Goal: Communication & Community: Share content

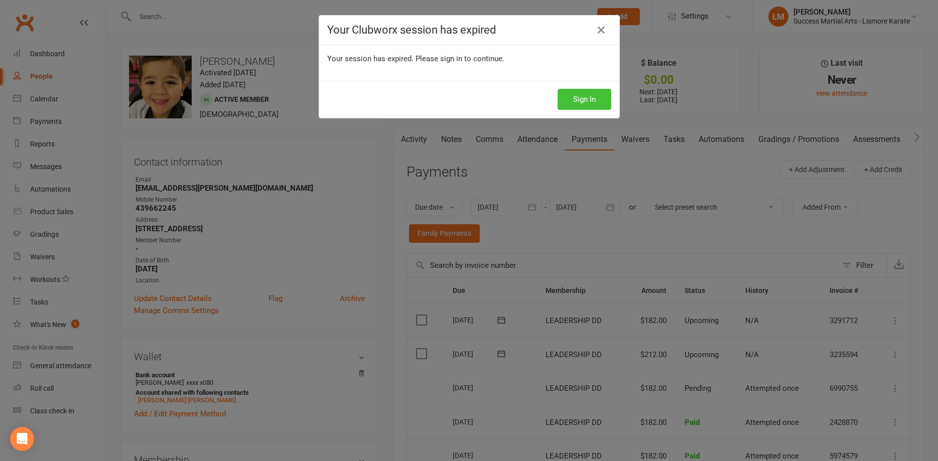
click at [585, 98] on button "Sign In" at bounding box center [585, 99] width 54 height 21
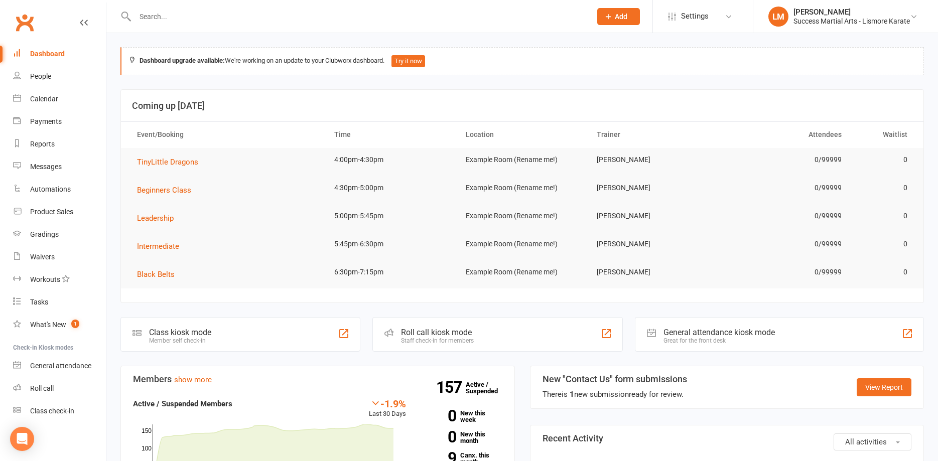
click at [160, 21] on input "text" at bounding box center [358, 17] width 452 height 14
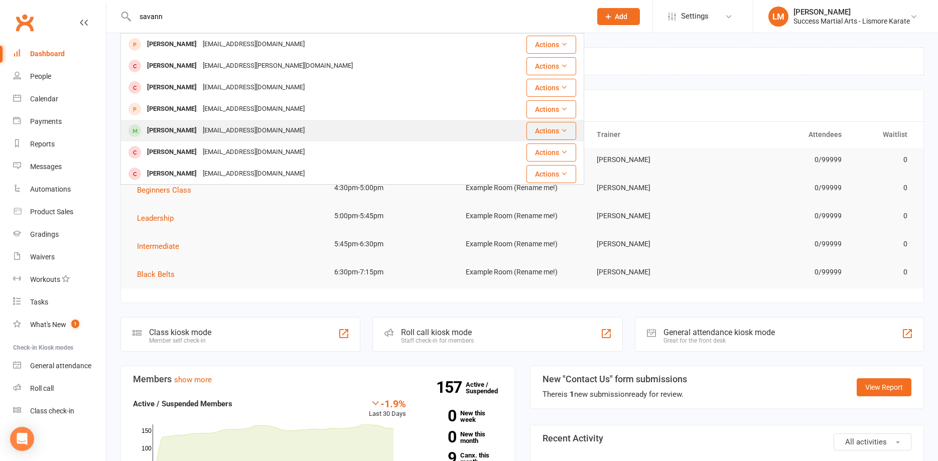
type input "savann"
click at [154, 135] on div "Savannah Hunt" at bounding box center [172, 130] width 56 height 15
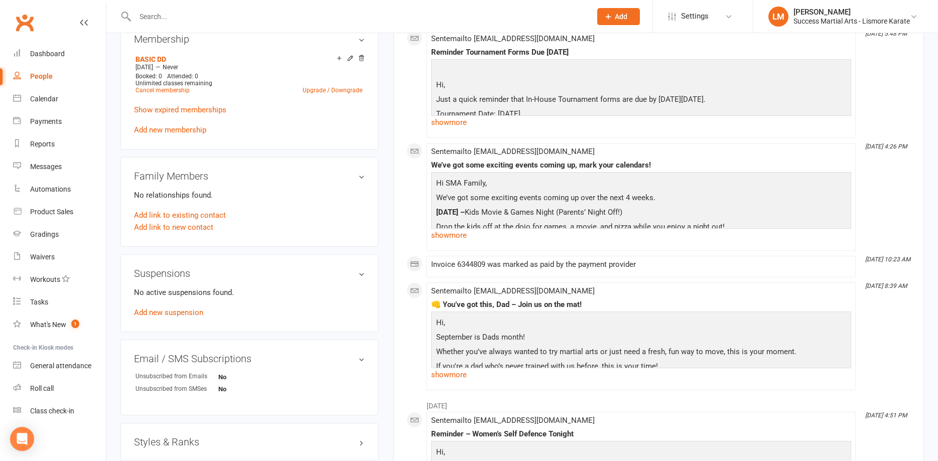
scroll to position [410, 0]
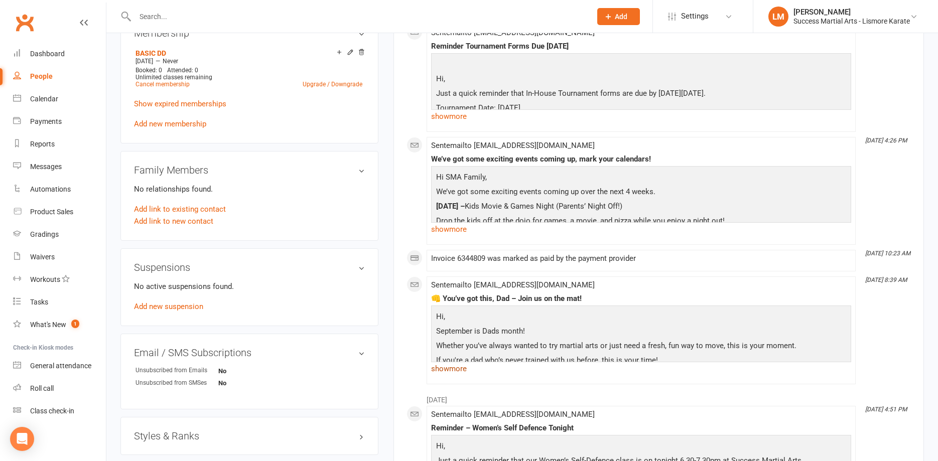
click at [451, 371] on link "show more" at bounding box center [641, 369] width 420 height 14
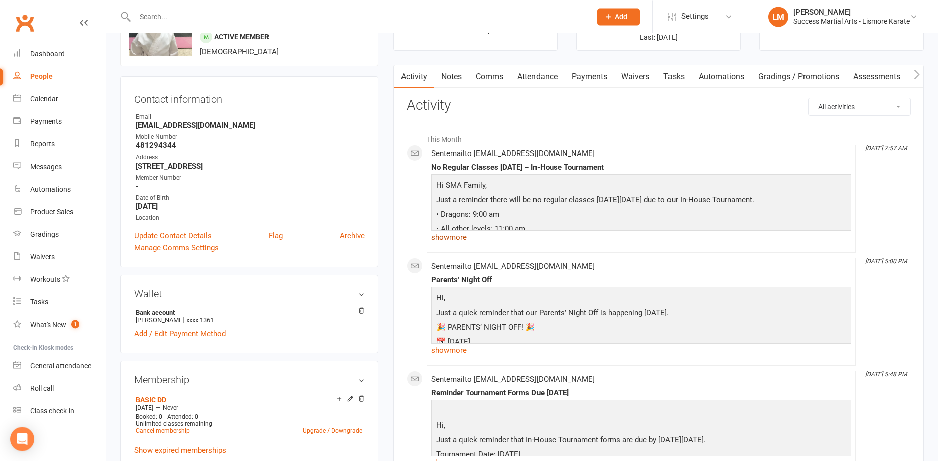
scroll to position [0, 0]
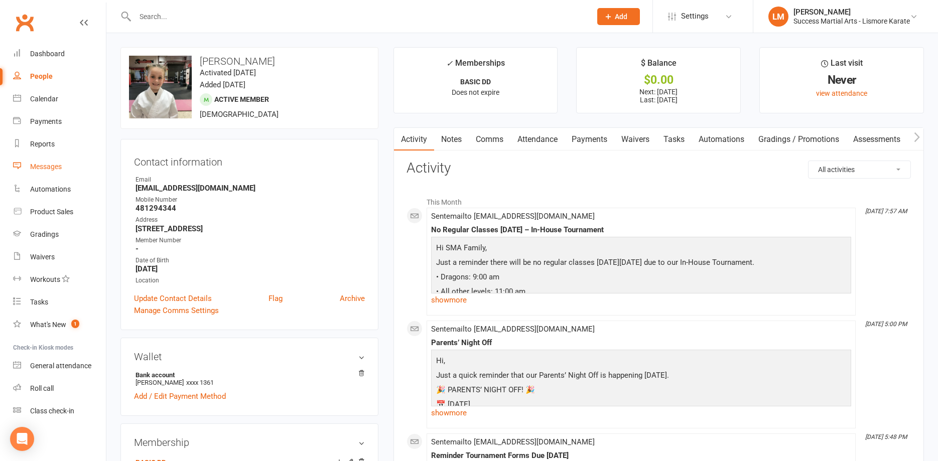
click at [37, 169] on div "Messages" at bounding box center [46, 167] width 32 height 8
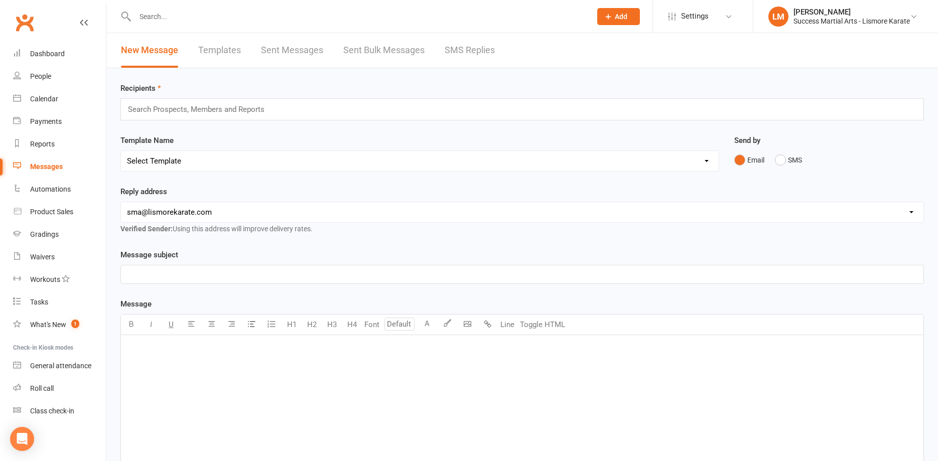
click at [227, 47] on link "Templates" at bounding box center [219, 50] width 43 height 35
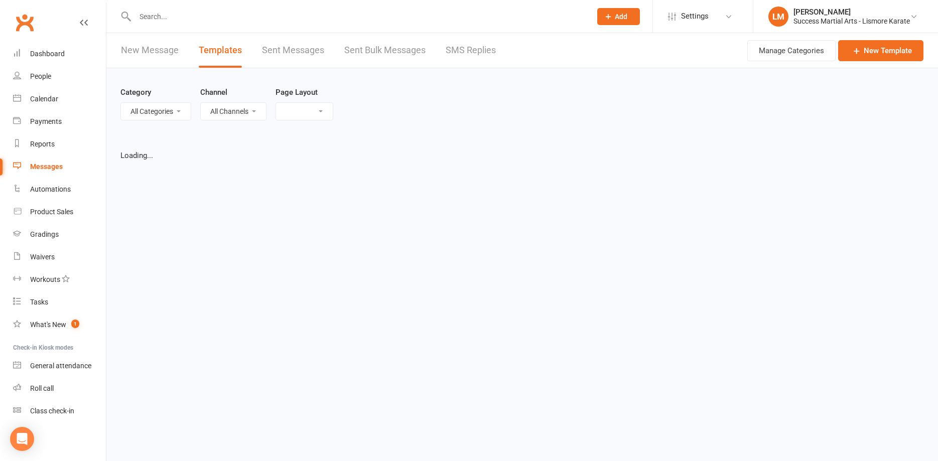
select select "list"
select select "100"
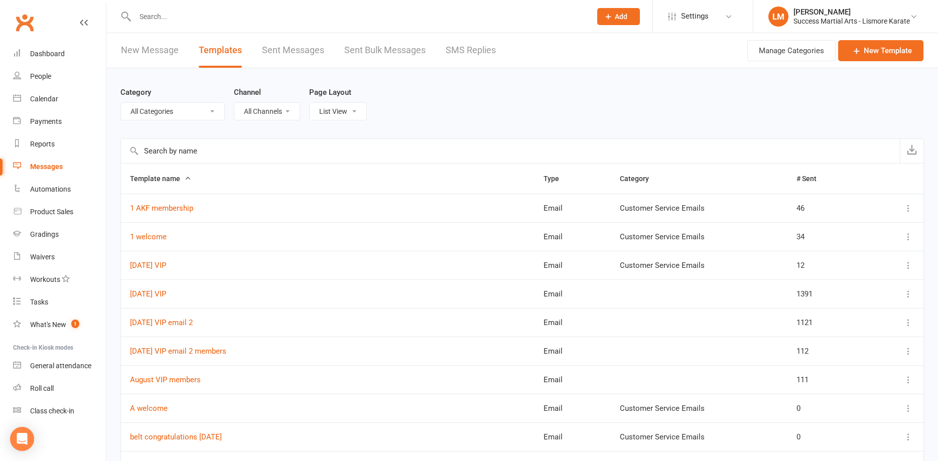
click at [121, 103] on select "All Categories (No category) Customer Service Emails Events August/September 20…" at bounding box center [172, 111] width 103 height 17
select select "18987"
click option "Events August/September 2025" at bounding box center [0, 0] width 0 height 0
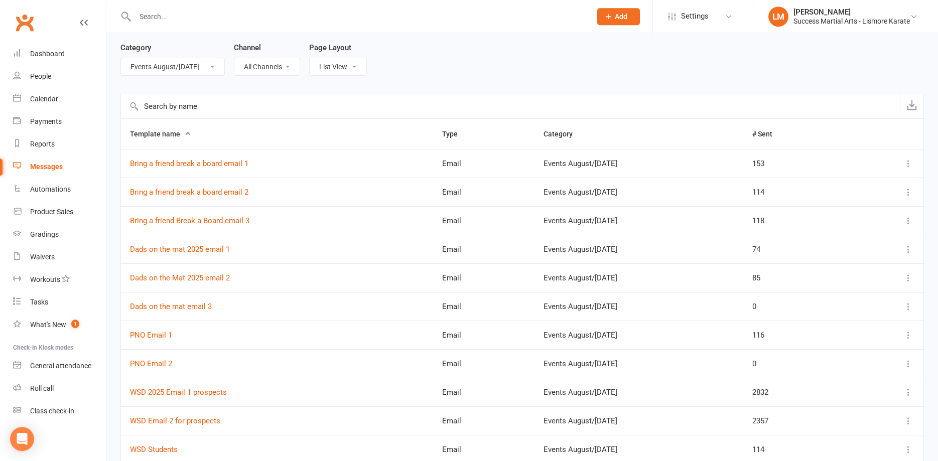
scroll to position [51, 0]
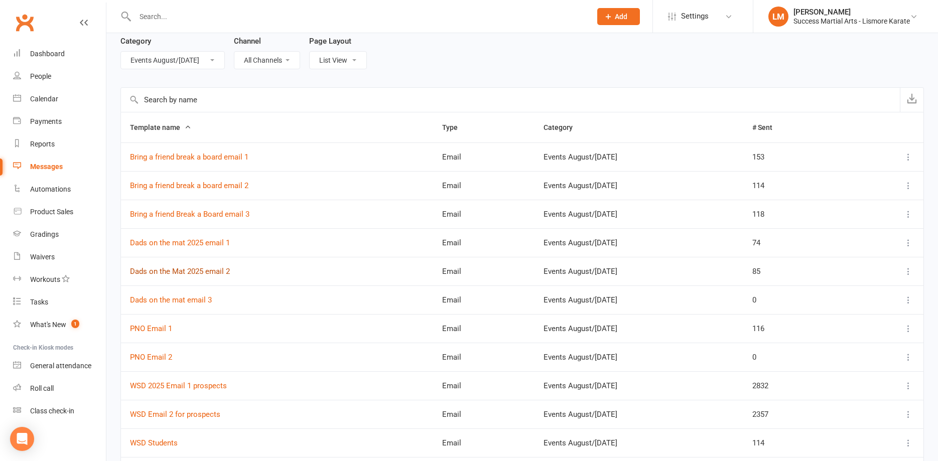
click at [179, 272] on link "Dads on the Mat 2025 email 2" at bounding box center [180, 271] width 100 height 9
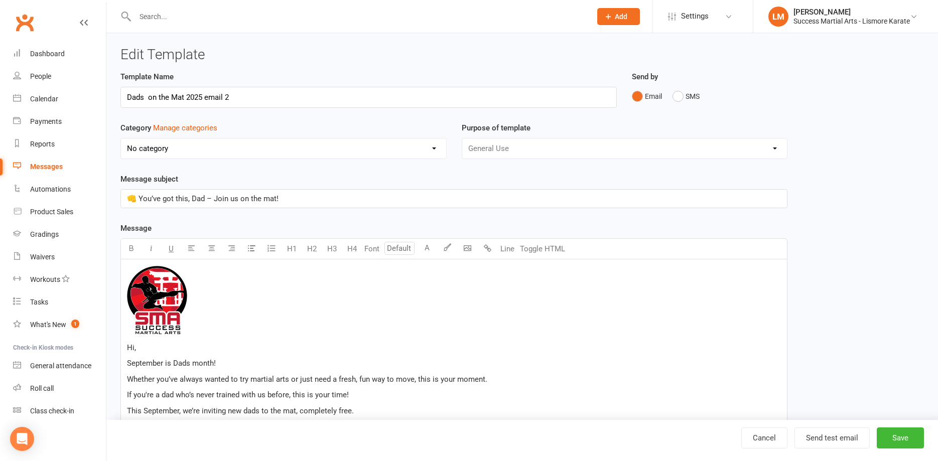
select select "18987"
click at [51, 164] on div "Messages" at bounding box center [46, 167] width 33 height 8
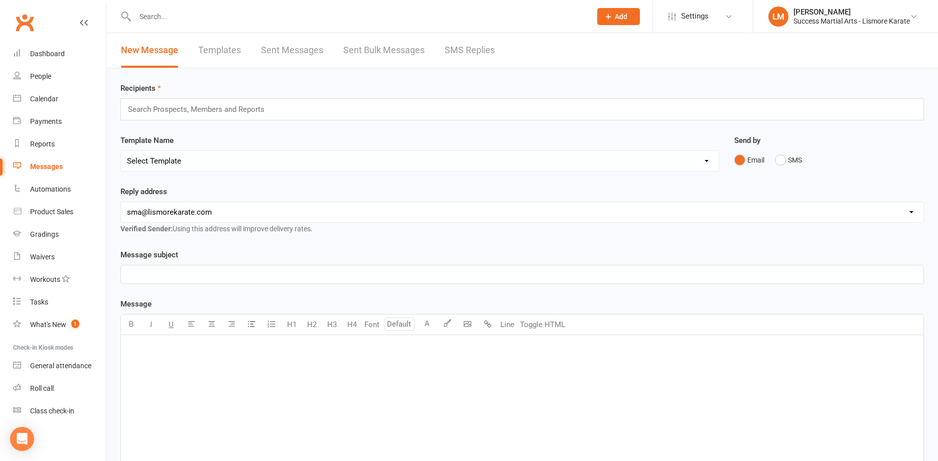
click at [121, 151] on select "Select Template [Email] 1 AKF membership [Email] 1 welcome [Email] April 2025 V…" at bounding box center [420, 161] width 598 height 20
click at [213, 45] on link "Templates" at bounding box center [219, 50] width 43 height 35
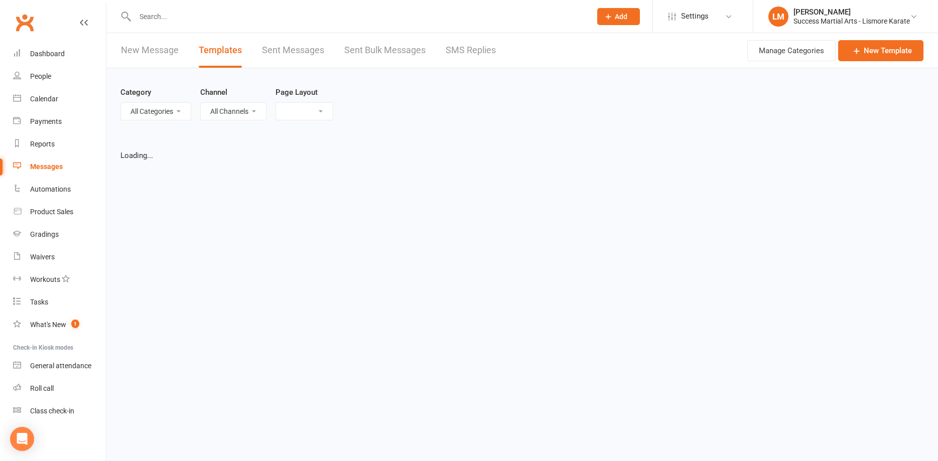
select select "list"
select select "18987"
select select "100"
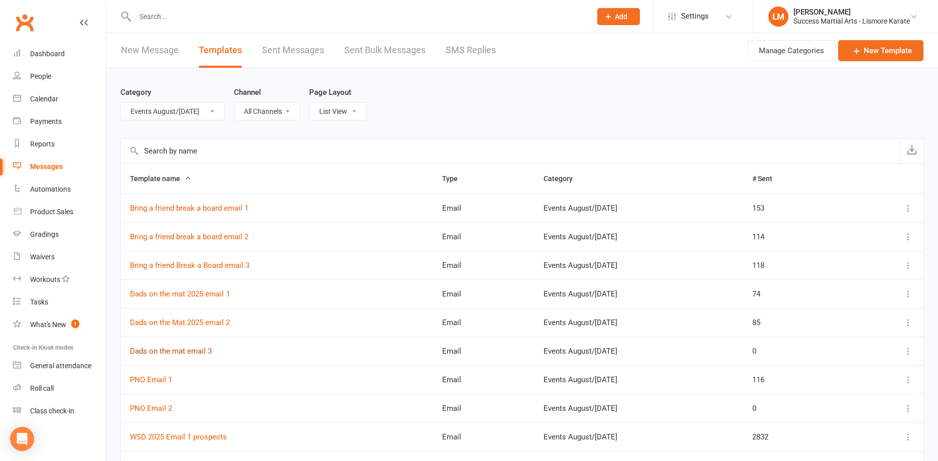
click at [180, 347] on link "Dads on the mat email 3" at bounding box center [171, 351] width 82 height 9
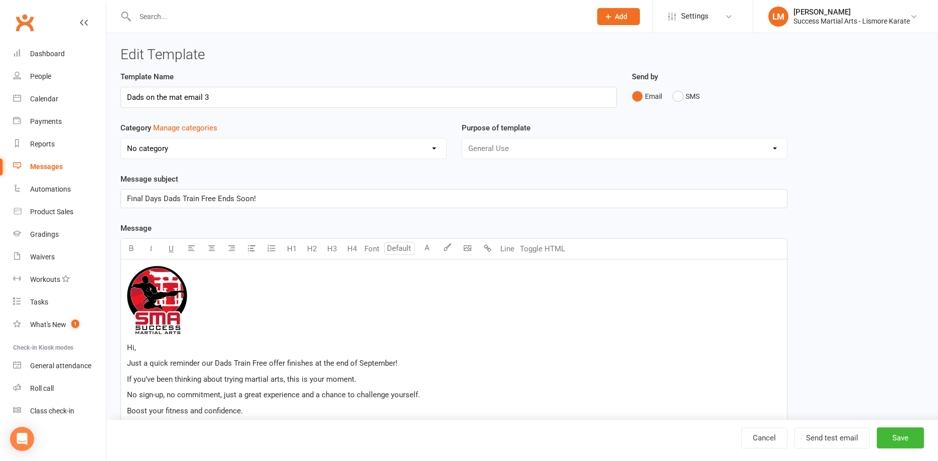
select select "18987"
click at [763, 439] on link "Cancel" at bounding box center [764, 438] width 46 height 21
select select "100"
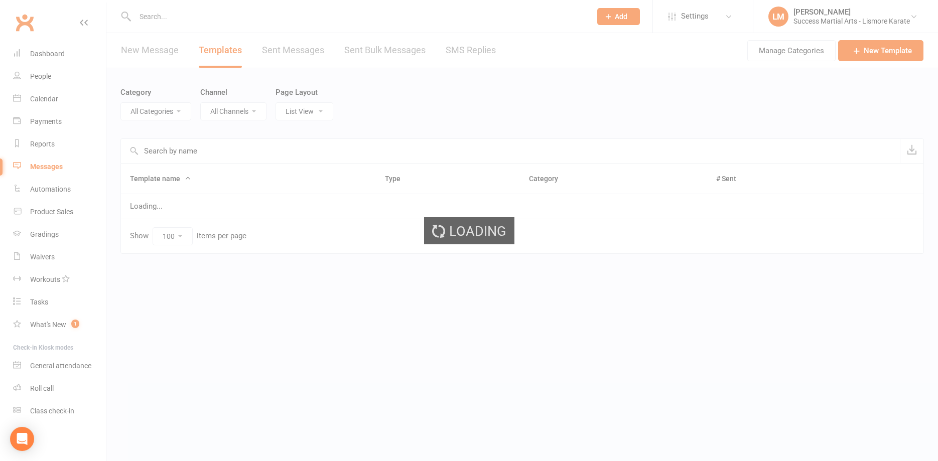
select select "18987"
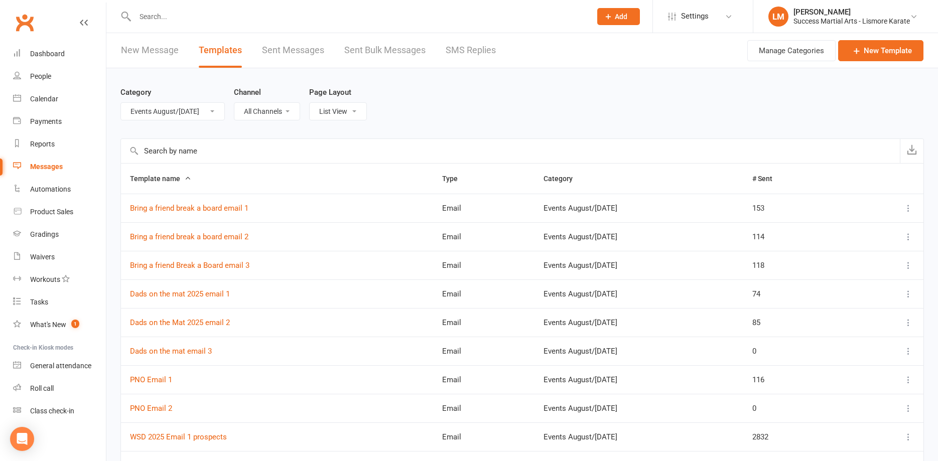
click at [137, 51] on link "New Message" at bounding box center [150, 50] width 58 height 35
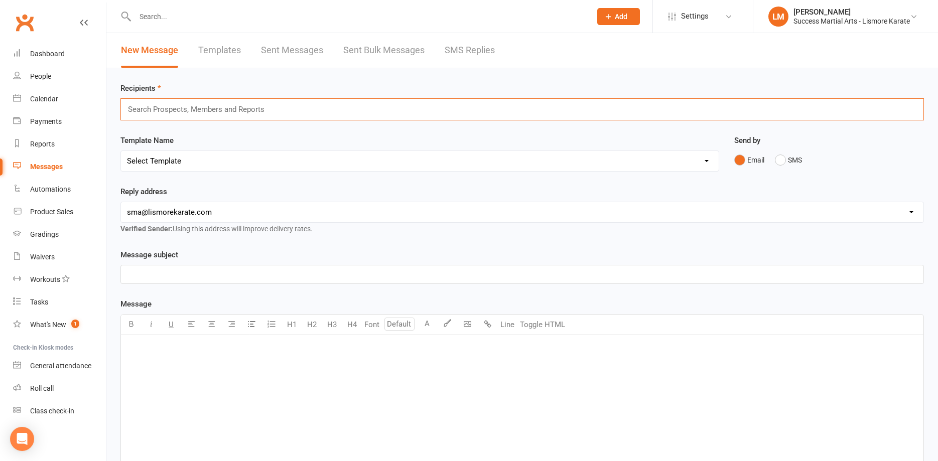
click at [148, 112] on input "text" at bounding box center [200, 109] width 147 height 13
click at [121, 151] on select "Select Template [Email] 1 AKF membership [Email] 1 welcome [Email] April 2025 V…" at bounding box center [420, 161] width 598 height 20
select select "71"
click option "[Email] Dads on the mat email 3" at bounding box center [0, 0] width 0 height 0
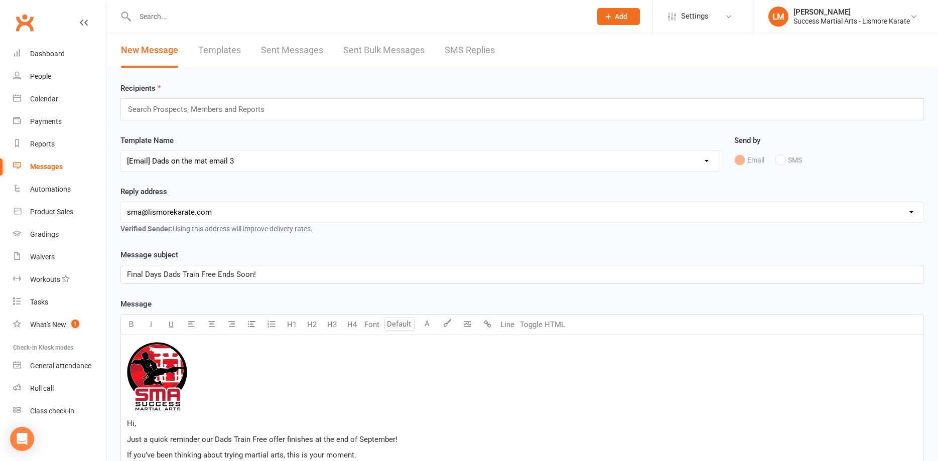
scroll to position [154, 0]
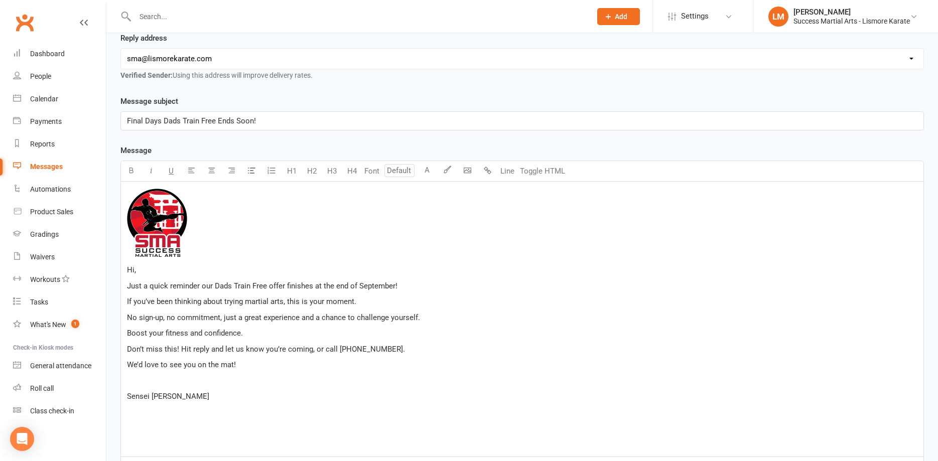
click at [137, 395] on span "Sensei Lisa" at bounding box center [168, 396] width 82 height 9
click at [141, 396] on span "Sensei Lisa" at bounding box center [168, 396] width 82 height 9
click at [140, 395] on span "Sensei Lisa" at bounding box center [168, 396] width 82 height 9
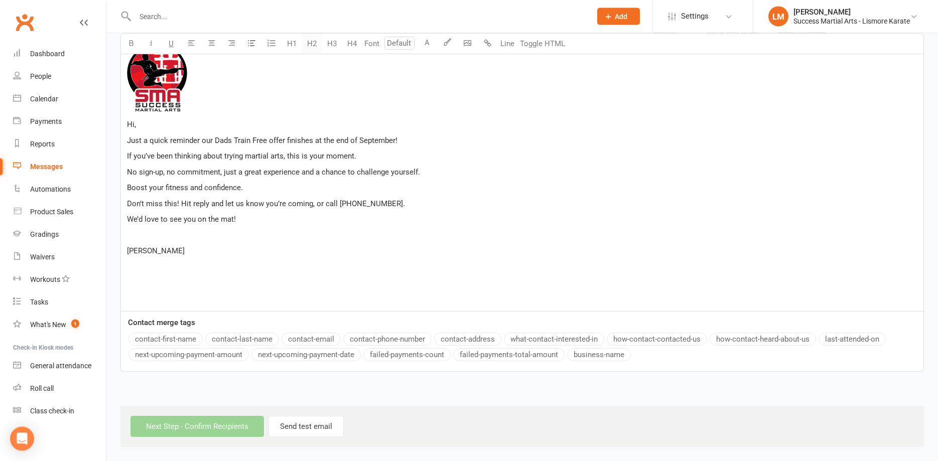
scroll to position [43, 0]
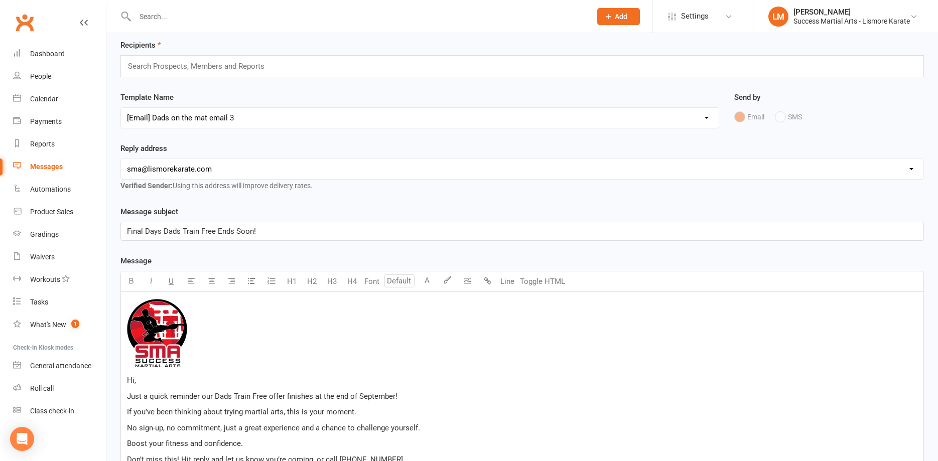
click at [159, 65] on input "text" at bounding box center [200, 66] width 147 height 13
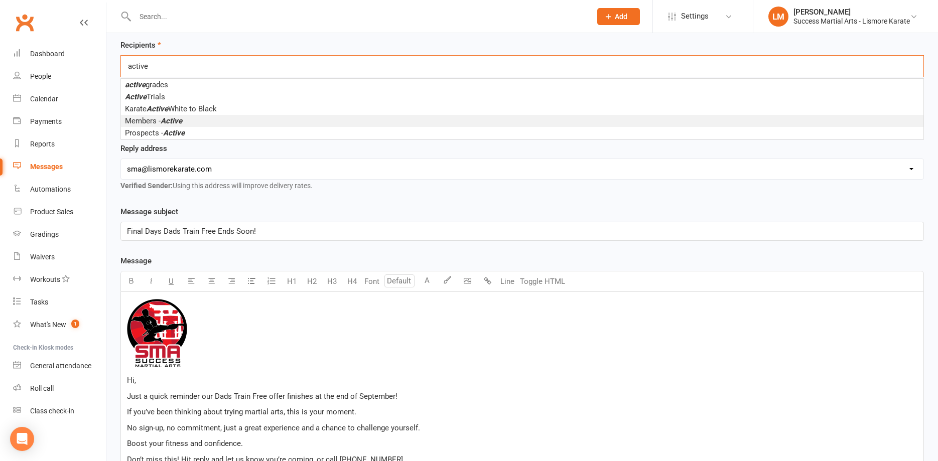
type input "active"
click at [161, 125] on span "Members - Active" at bounding box center [153, 120] width 57 height 9
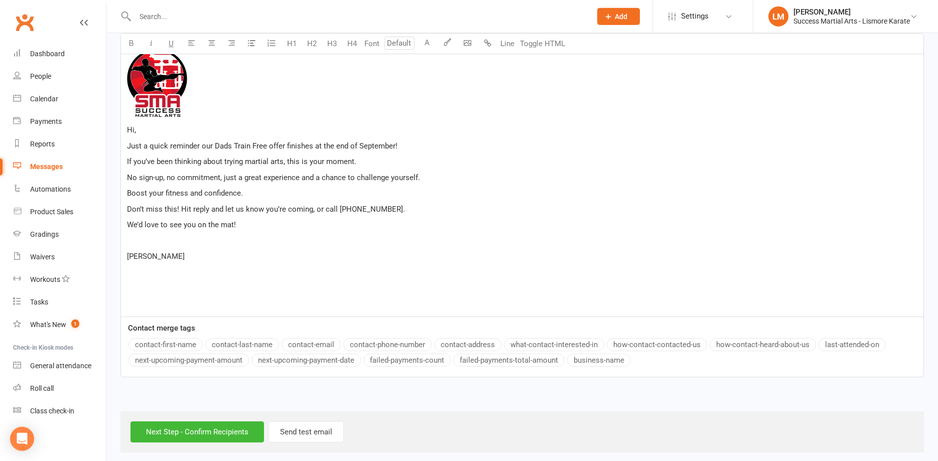
scroll to position [302, 0]
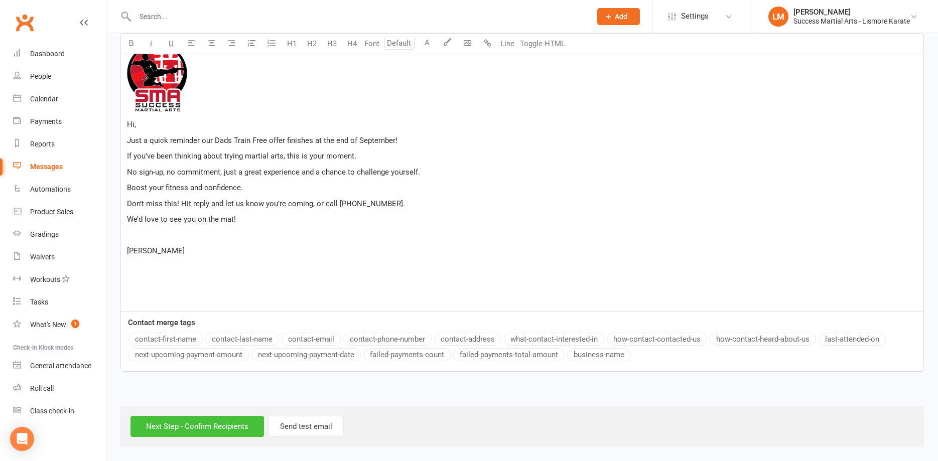
click at [181, 425] on input "Next Step - Confirm Recipients" at bounding box center [198, 426] width 134 height 21
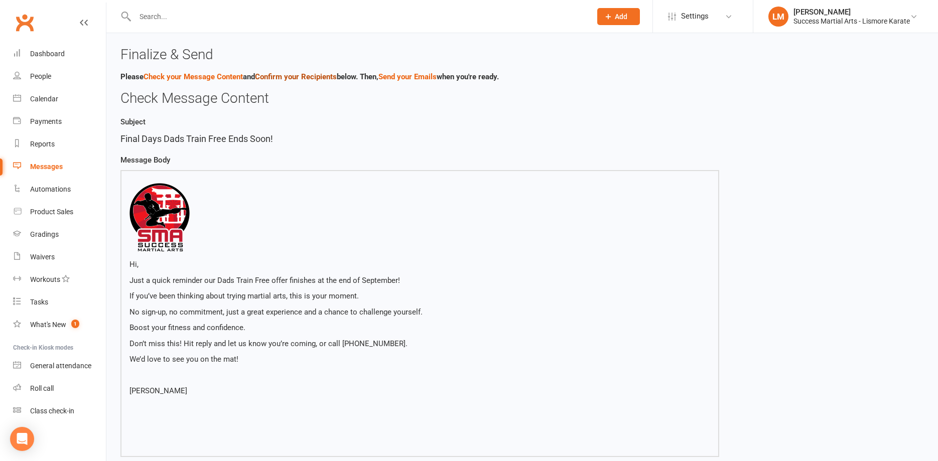
click at [297, 76] on link "Confirm your Recipients" at bounding box center [296, 76] width 82 height 9
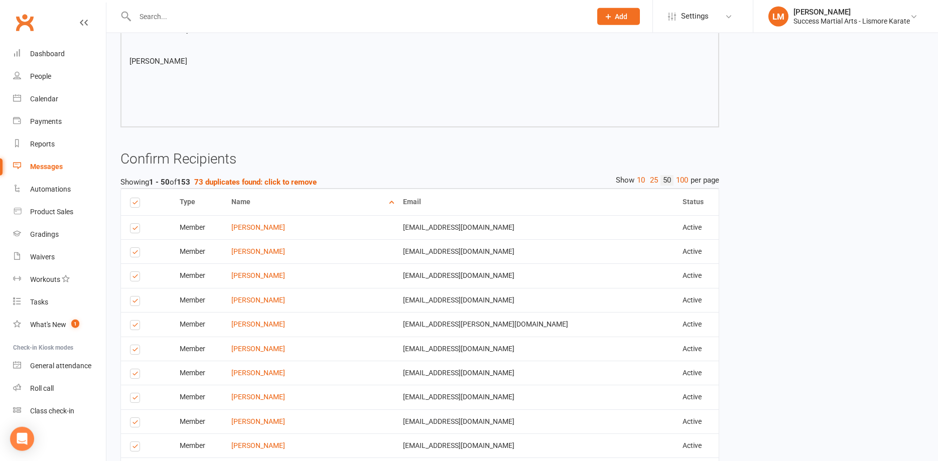
scroll to position [277, 0]
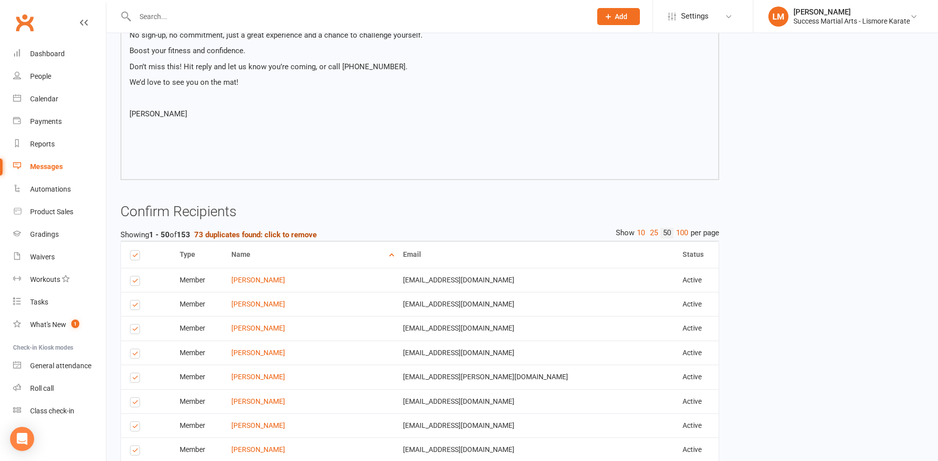
click at [233, 235] on strong "73 duplicates found: click to remove" at bounding box center [255, 234] width 122 height 9
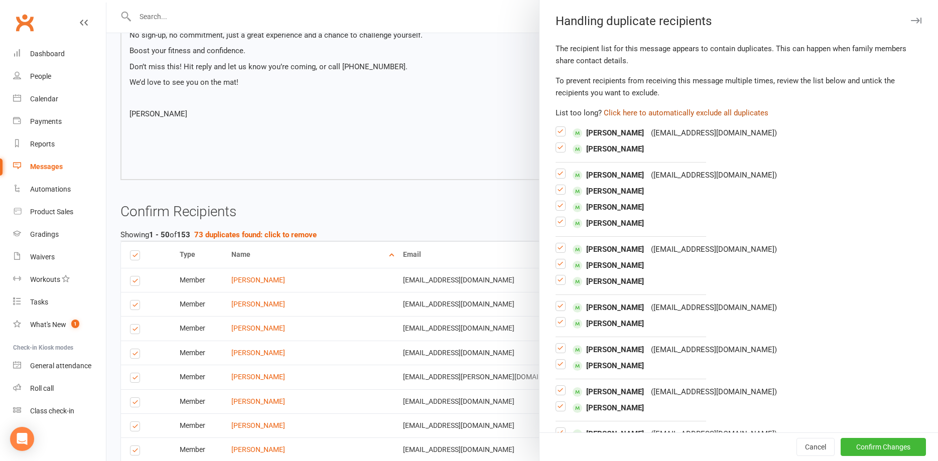
click at [650, 112] on button "Click here to automatically exclude all duplicates" at bounding box center [686, 113] width 165 height 12
click at [875, 451] on button "Confirm Changes" at bounding box center [883, 447] width 85 height 18
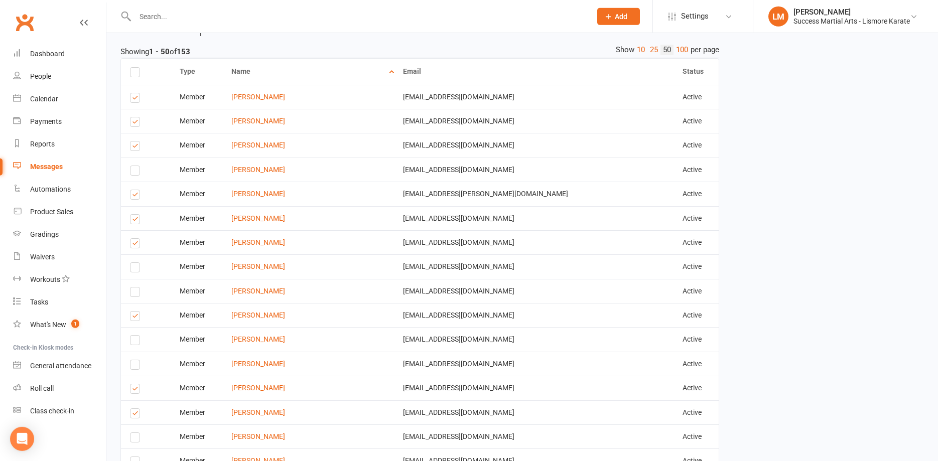
scroll to position [482, 0]
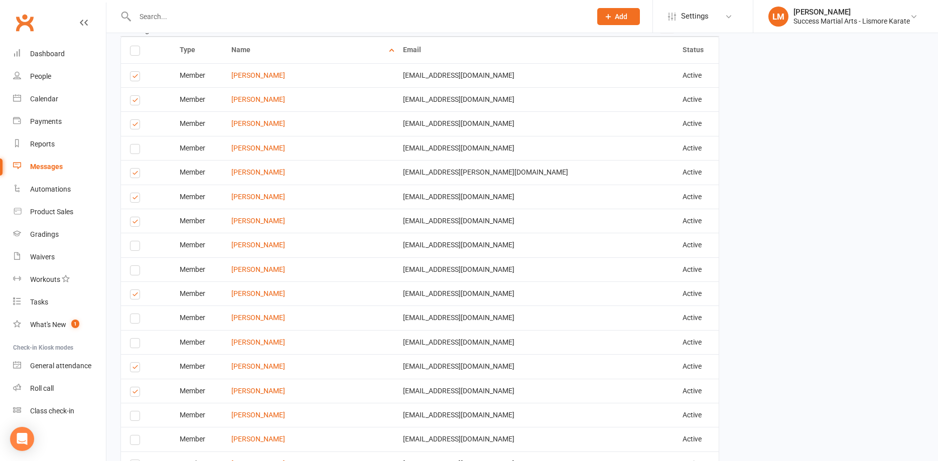
click at [135, 223] on label at bounding box center [137, 223] width 14 height 0
click at [135, 217] on input "checkbox" at bounding box center [133, 217] width 7 height 0
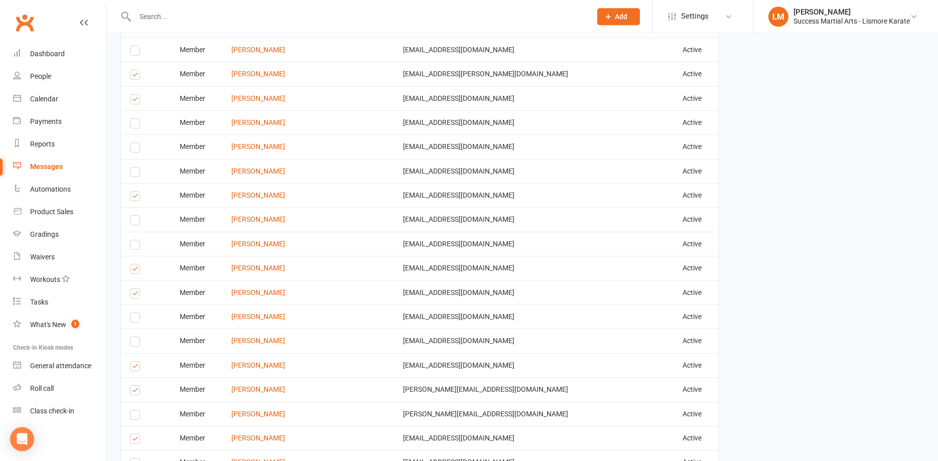
scroll to position [584, 0]
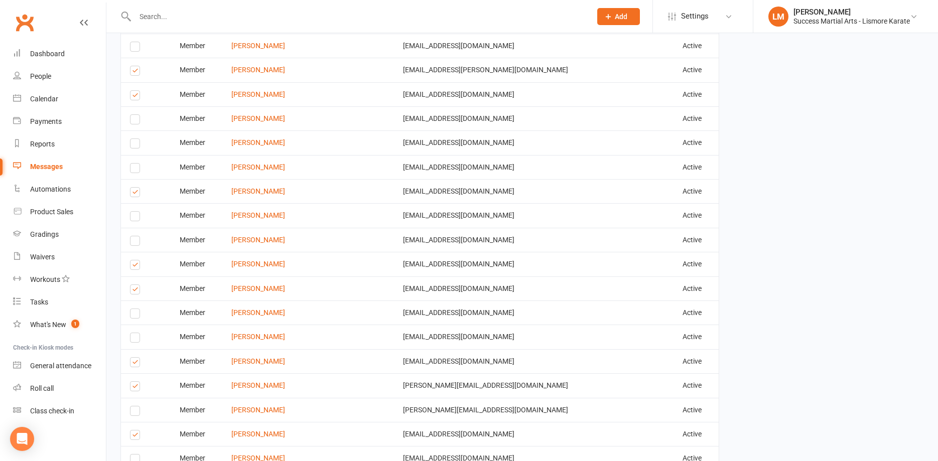
click at [136, 194] on label at bounding box center [137, 194] width 14 height 0
click at [136, 188] on input "checkbox" at bounding box center [133, 188] width 7 height 0
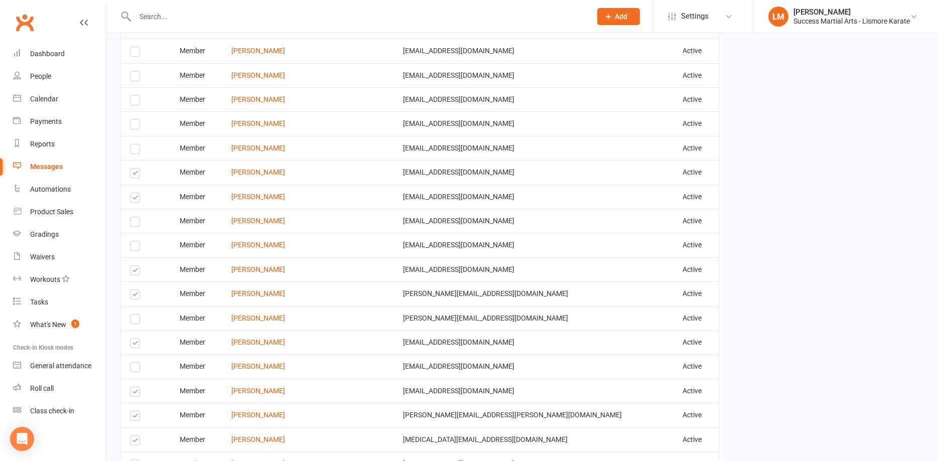
scroll to position [687, 0]
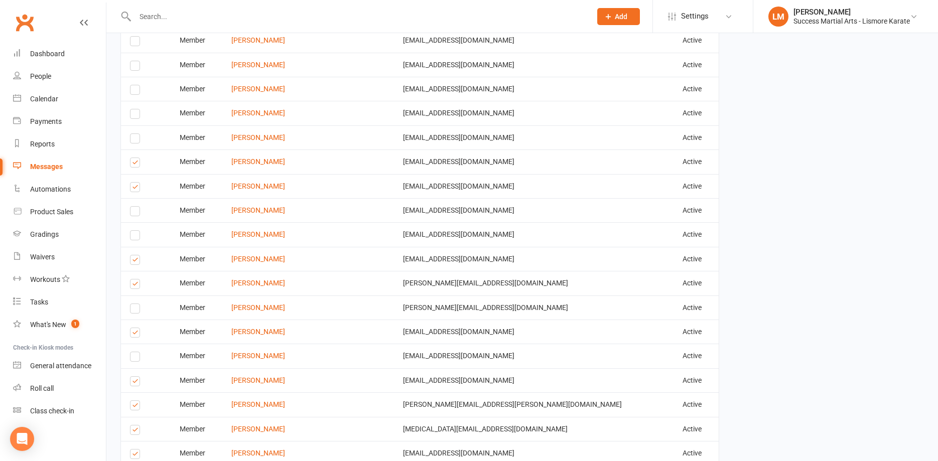
click at [134, 189] on label at bounding box center [137, 189] width 14 height 0
click at [134, 183] on input "checkbox" at bounding box center [133, 183] width 7 height 0
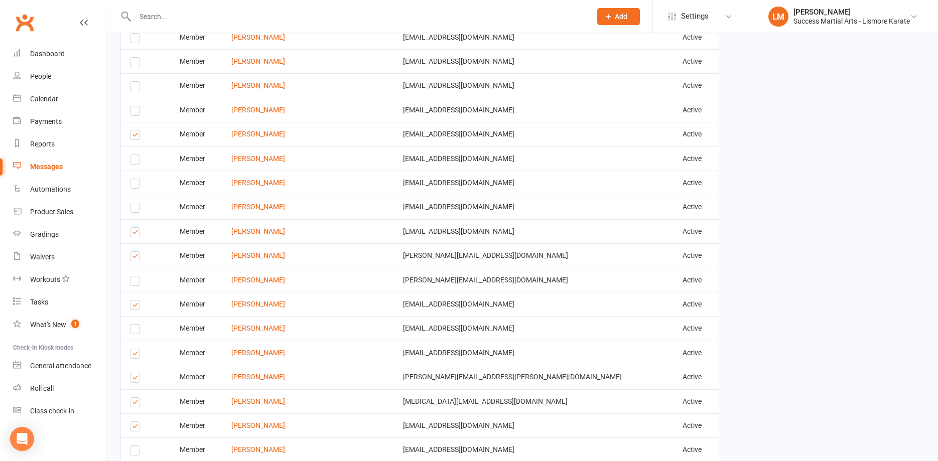
scroll to position [789, 0]
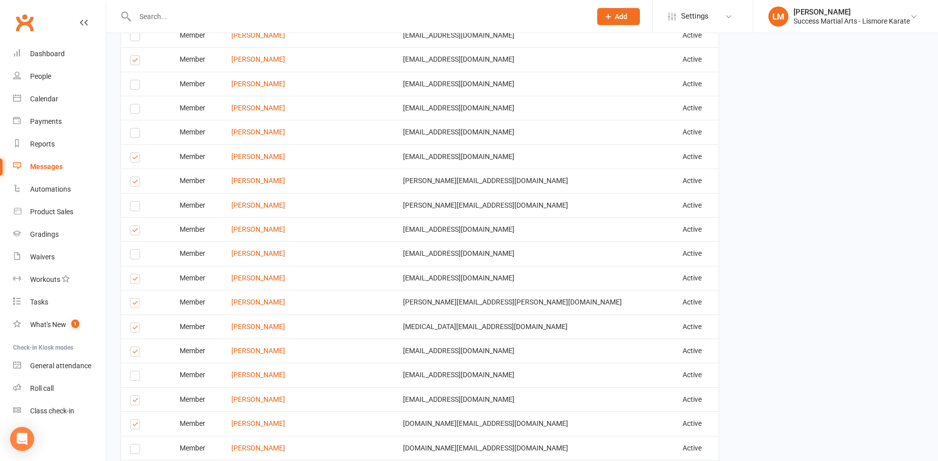
click at [136, 183] on label at bounding box center [137, 183] width 14 height 0
click at [136, 177] on input "checkbox" at bounding box center [133, 177] width 7 height 0
click at [133, 232] on label at bounding box center [137, 232] width 14 height 0
click at [133, 226] on input "checkbox" at bounding box center [133, 226] width 7 height 0
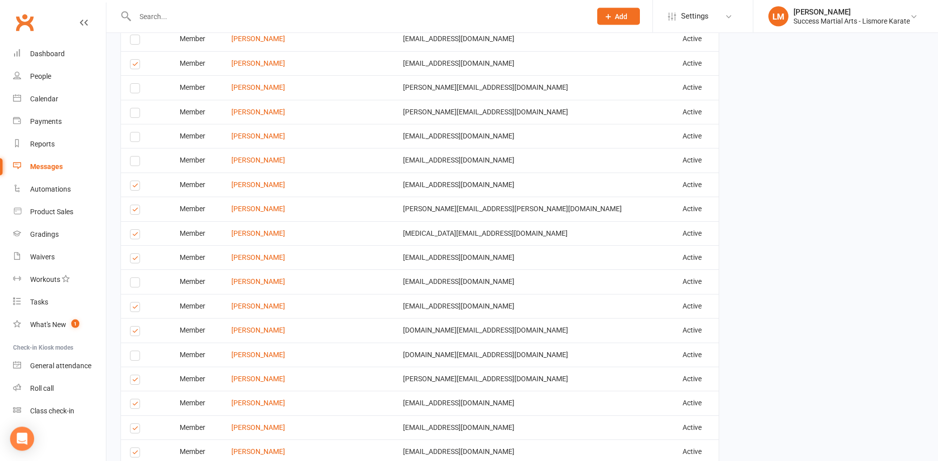
scroll to position [892, 0]
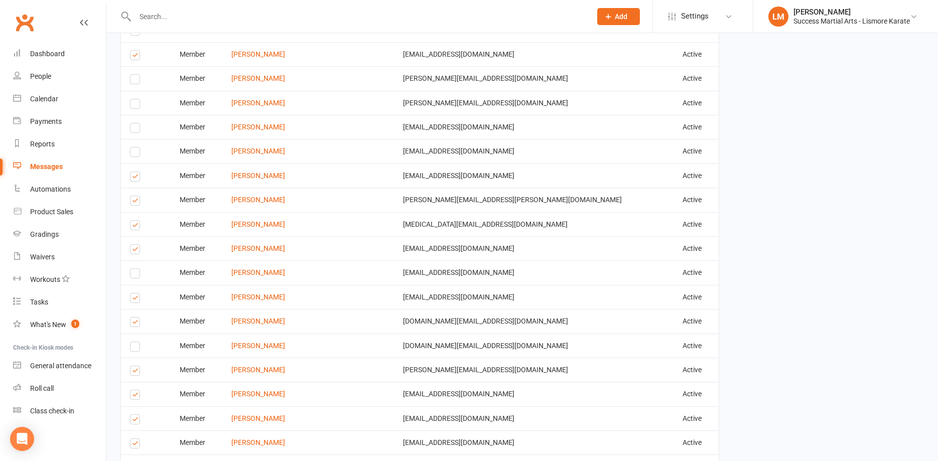
click at [134, 251] on label at bounding box center [137, 251] width 14 height 0
click at [134, 245] on input "checkbox" at bounding box center [133, 245] width 7 height 0
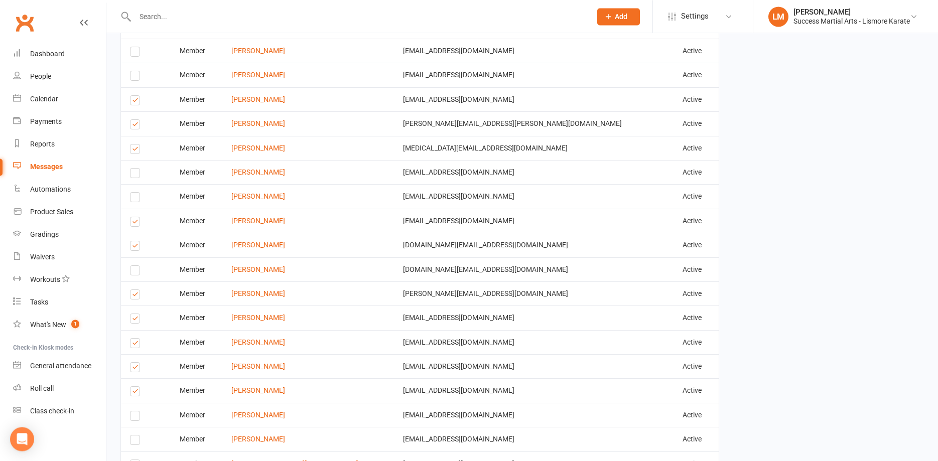
scroll to position [994, 0]
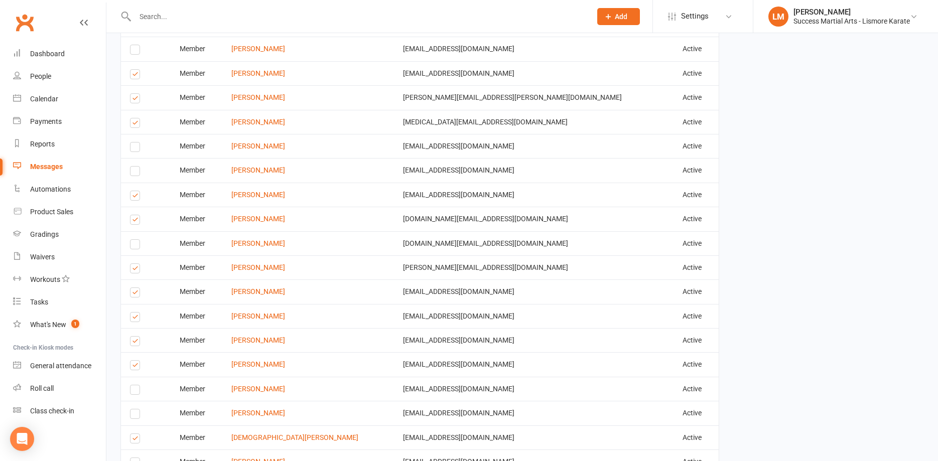
click at [135, 221] on label at bounding box center [137, 221] width 14 height 0
click at [135, 215] on input "checkbox" at bounding box center [133, 215] width 7 height 0
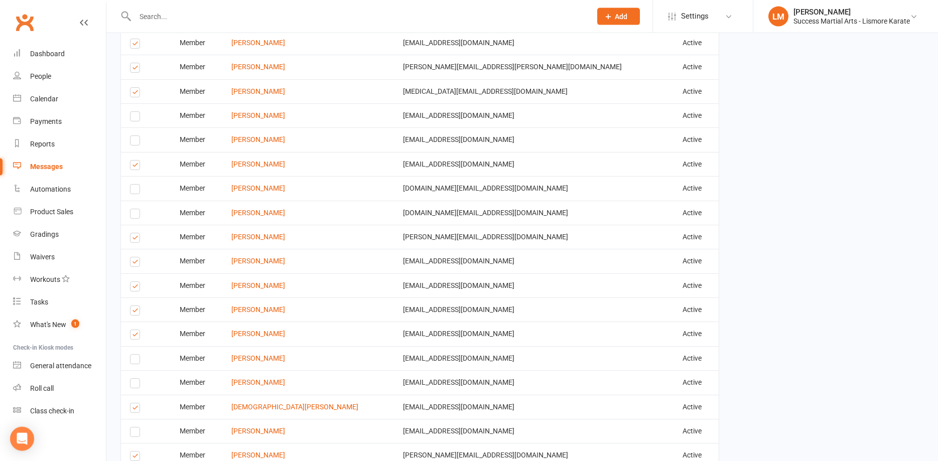
scroll to position [1045, 0]
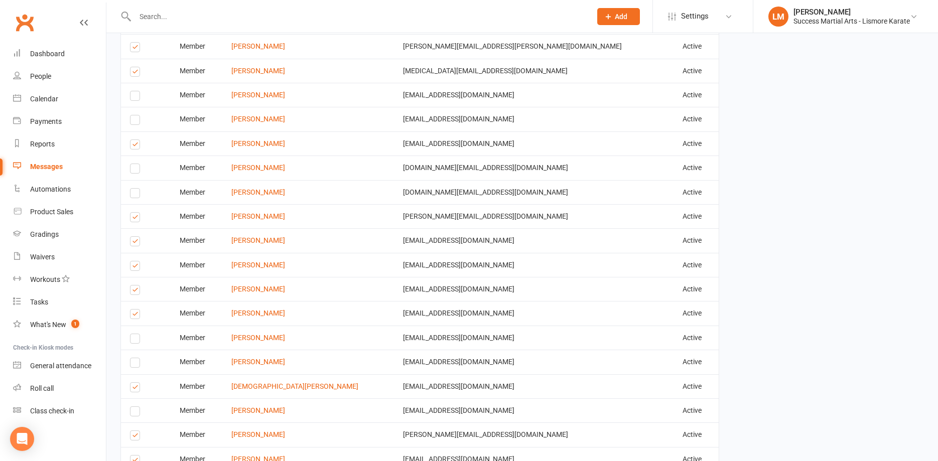
click at [134, 316] on label at bounding box center [137, 316] width 14 height 0
click at [134, 310] on input "checkbox" at bounding box center [133, 310] width 7 height 0
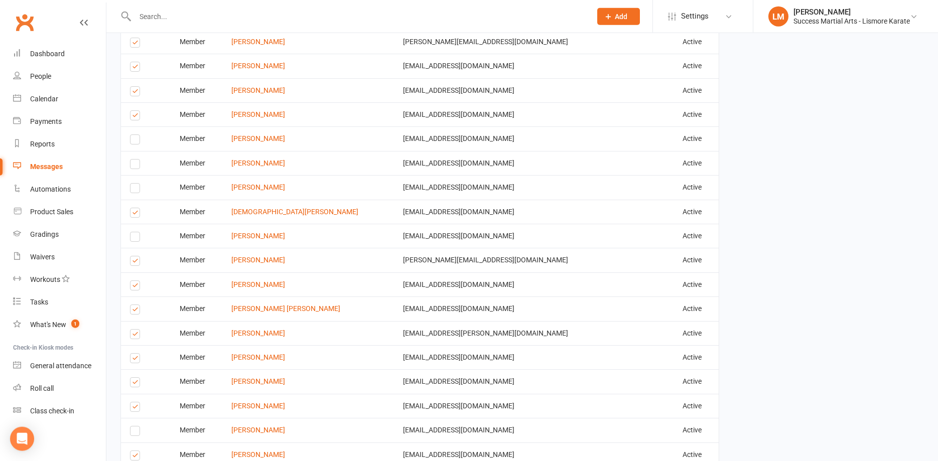
scroll to position [1250, 0]
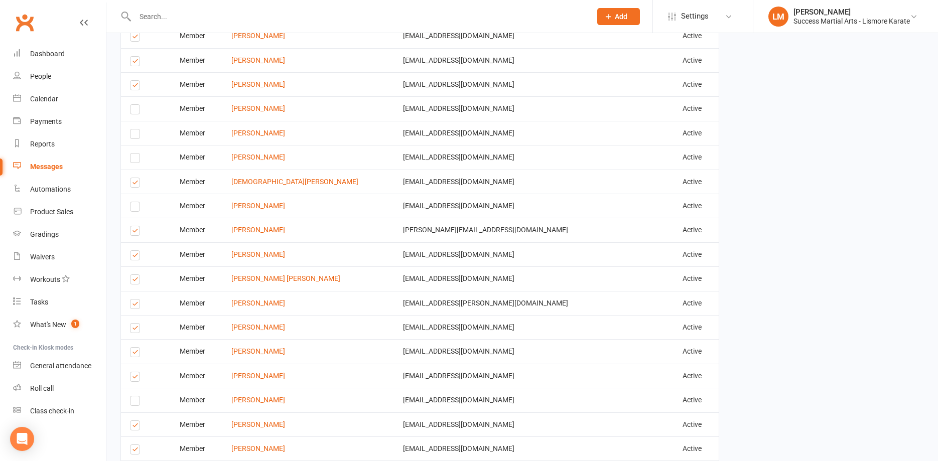
click at [137, 232] on label at bounding box center [137, 232] width 14 height 0
click at [137, 226] on input "checkbox" at bounding box center [133, 226] width 7 height 0
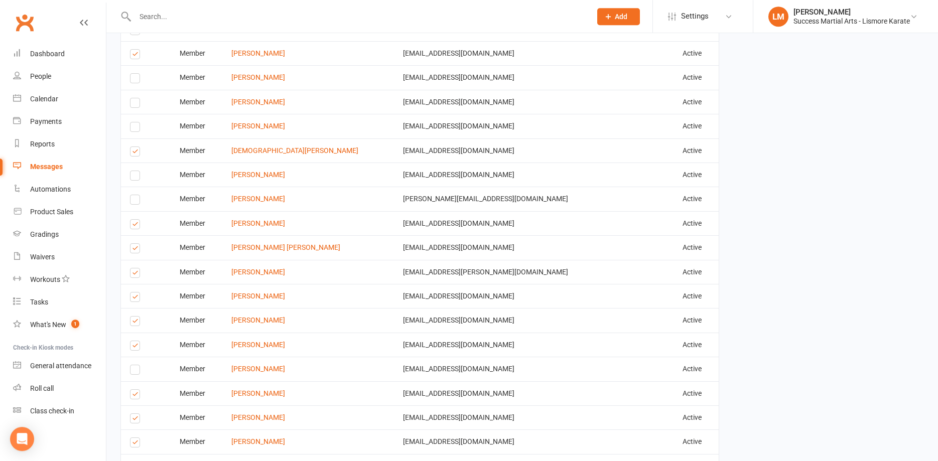
scroll to position [1301, 0]
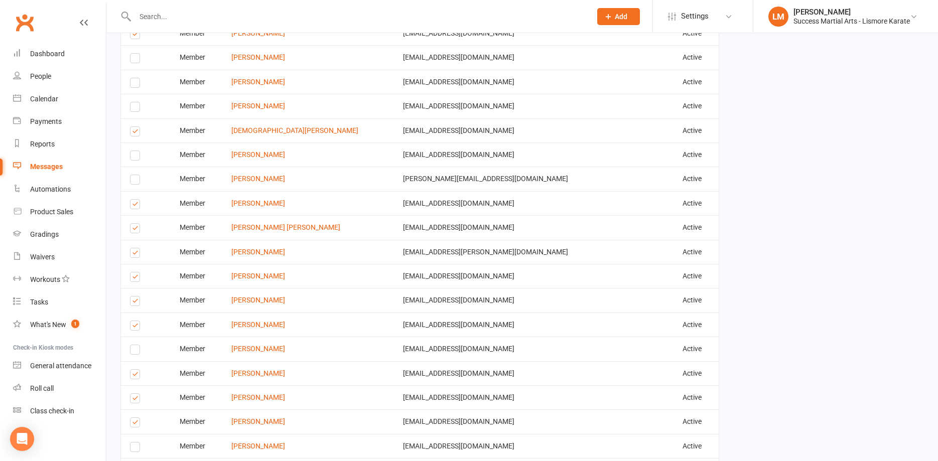
drag, startPoint x: 132, startPoint y: 230, endPoint x: 138, endPoint y: 239, distance: 10.9
click at [132, 230] on label at bounding box center [137, 230] width 14 height 0
click at [132, 224] on input "checkbox" at bounding box center [133, 224] width 7 height 0
click at [135, 327] on label at bounding box center [137, 327] width 14 height 0
click at [135, 321] on input "checkbox" at bounding box center [133, 321] width 7 height 0
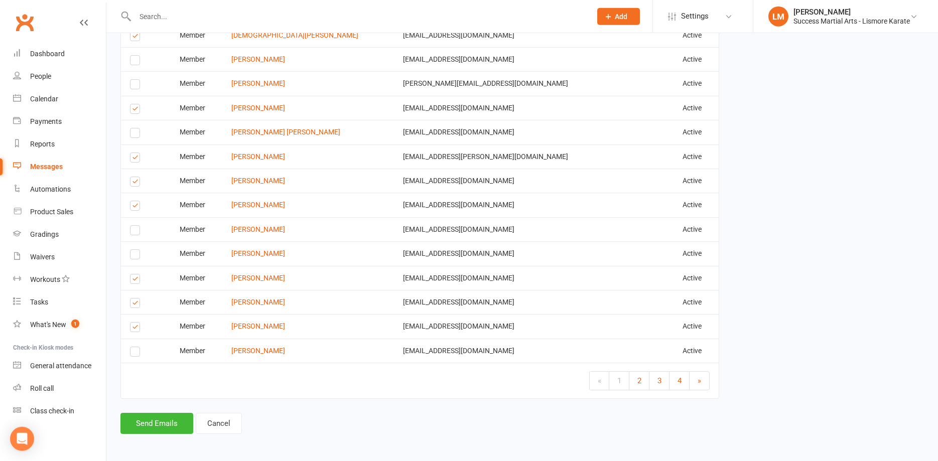
scroll to position [1398, 0]
drag, startPoint x: 134, startPoint y: 327, endPoint x: 141, endPoint y: 329, distance: 7.8
click at [134, 328] on label at bounding box center [137, 328] width 14 height 0
click at [134, 322] on input "checkbox" at bounding box center [133, 322] width 7 height 0
click at [638, 381] on span "2" at bounding box center [640, 380] width 4 height 9
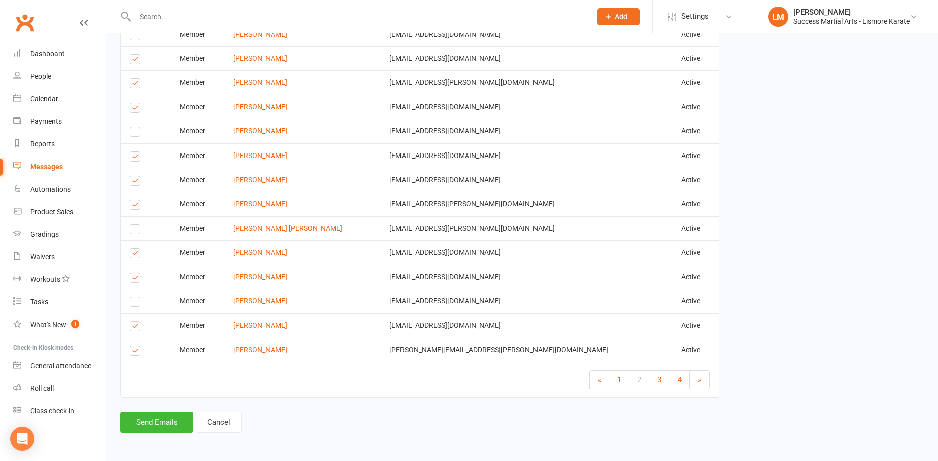
click at [137, 352] on label at bounding box center [137, 352] width 14 height 0
click at [137, 346] on input "checkbox" at bounding box center [133, 346] width 7 height 0
click at [134, 328] on label at bounding box center [137, 328] width 14 height 0
click at [134, 322] on input "checkbox" at bounding box center [133, 322] width 7 height 0
click at [134, 280] on label at bounding box center [137, 280] width 14 height 0
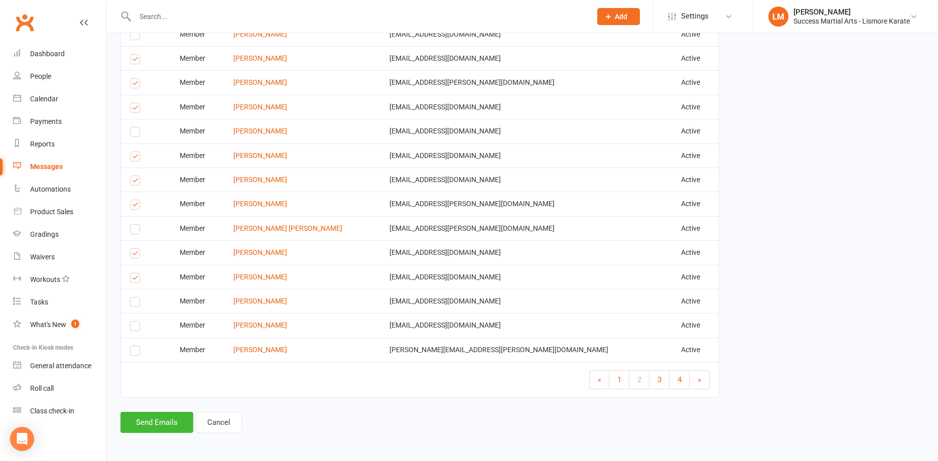
click at [134, 274] on input "checkbox" at bounding box center [133, 274] width 7 height 0
click at [134, 255] on label at bounding box center [137, 255] width 14 height 0
click at [134, 249] on input "checkbox" at bounding box center [133, 249] width 7 height 0
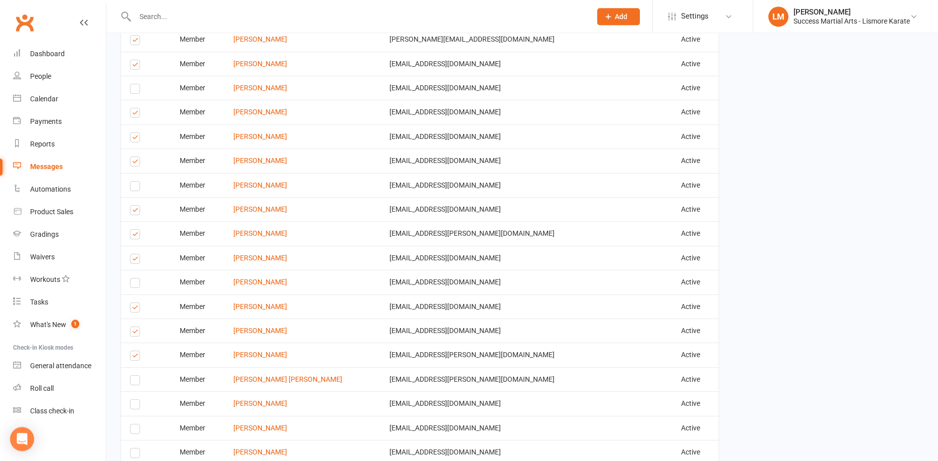
scroll to position [1244, 0]
click at [135, 165] on label at bounding box center [137, 165] width 14 height 0
click at [135, 159] on input "checkbox" at bounding box center [133, 159] width 7 height 0
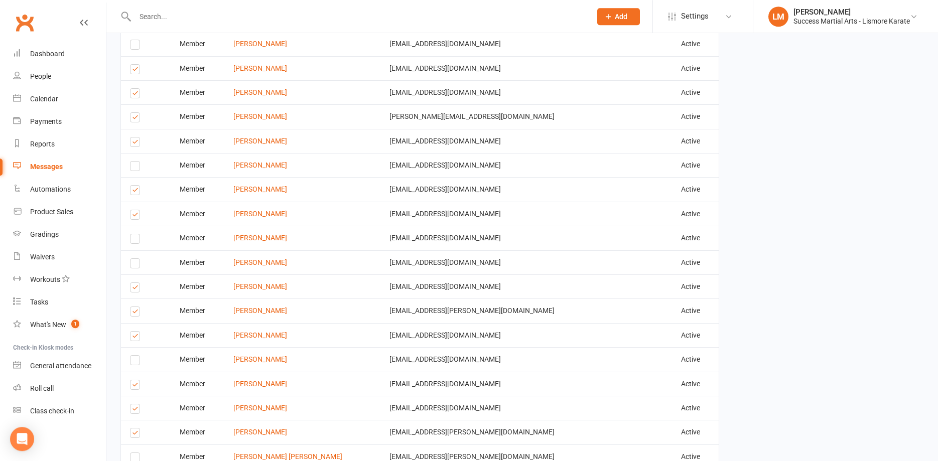
scroll to position [1142, 0]
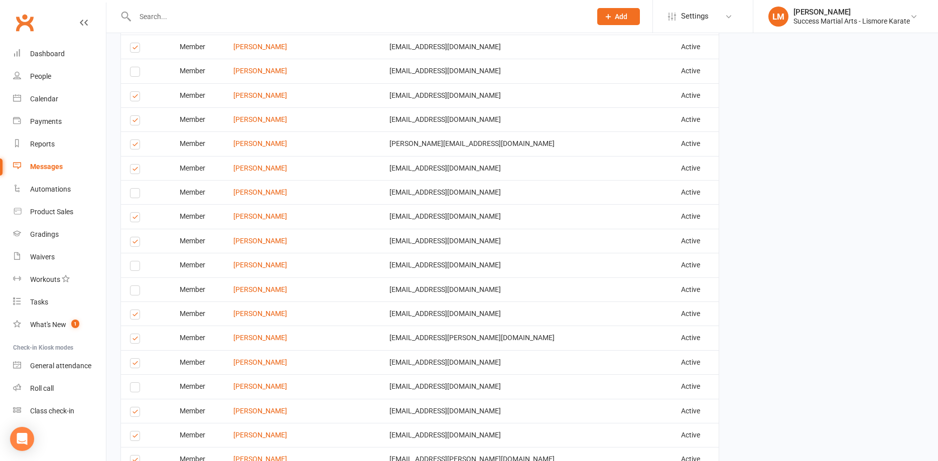
click at [134, 122] on label at bounding box center [137, 122] width 14 height 0
click at [134, 116] on input "checkbox" at bounding box center [133, 116] width 7 height 0
click at [133, 98] on label at bounding box center [137, 98] width 14 height 0
click at [133, 92] on input "checkbox" at bounding box center [133, 92] width 7 height 0
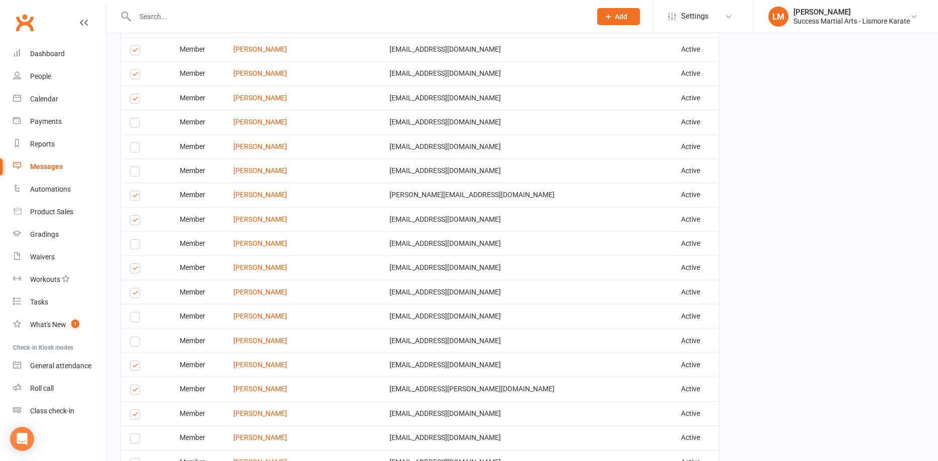
click at [135, 100] on label at bounding box center [137, 100] width 14 height 0
click at [135, 94] on input "checkbox" at bounding box center [133, 94] width 7 height 0
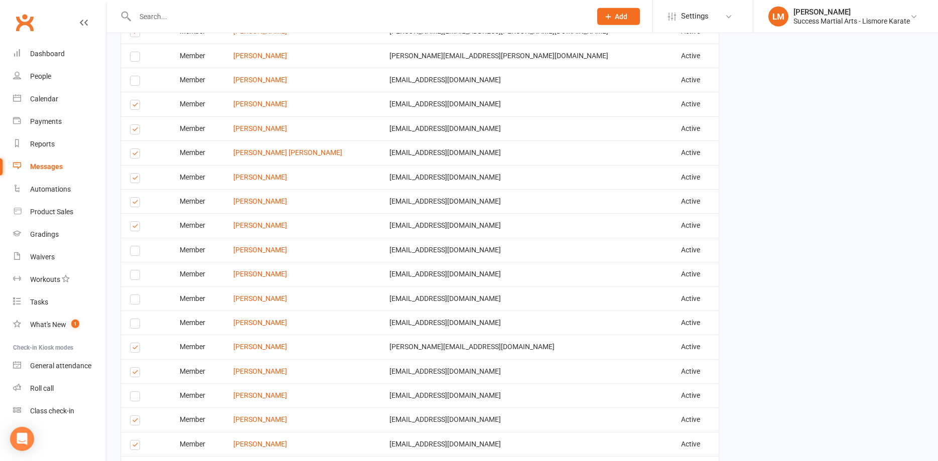
scroll to position [937, 0]
click at [135, 157] on label at bounding box center [137, 157] width 14 height 0
click at [135, 151] on input "checkbox" at bounding box center [133, 151] width 7 height 0
click at [136, 133] on label at bounding box center [137, 133] width 14 height 0
click at [136, 127] on input "checkbox" at bounding box center [133, 127] width 7 height 0
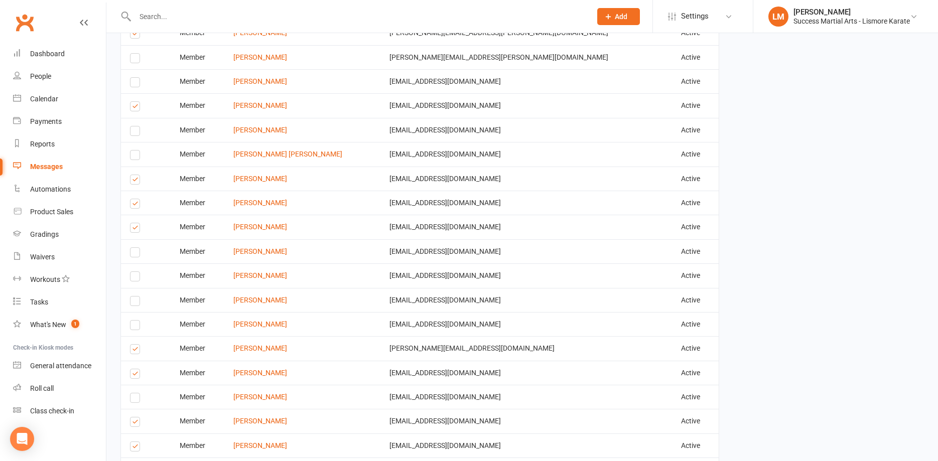
click at [133, 108] on label at bounding box center [137, 108] width 14 height 0
click at [133, 102] on input "checkbox" at bounding box center [133, 102] width 7 height 0
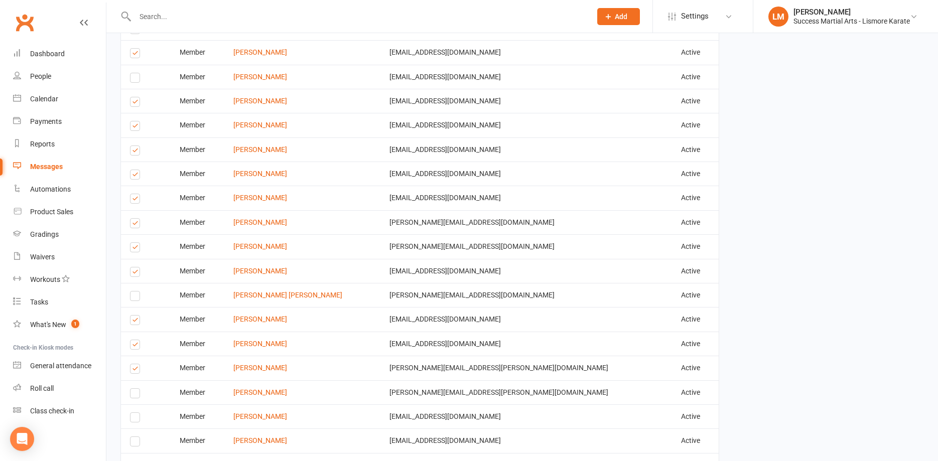
scroll to position [579, 0]
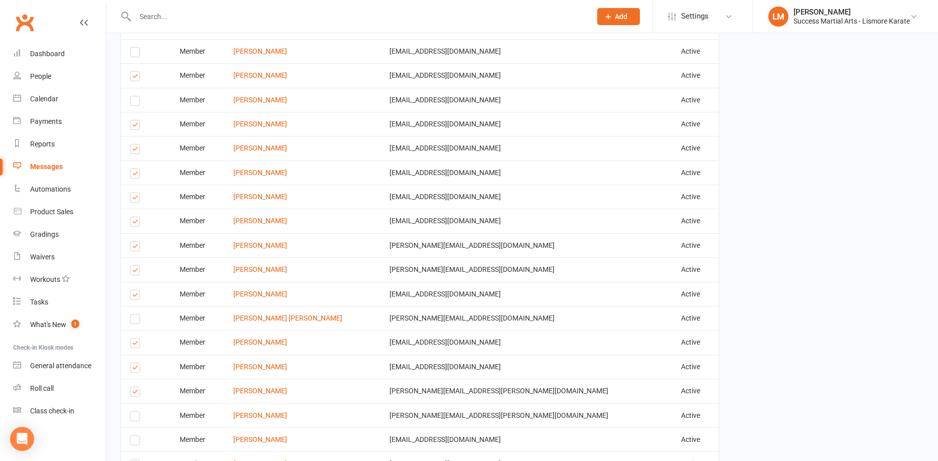
click at [134, 151] on label at bounding box center [137, 151] width 14 height 0
click at [134, 145] on input "checkbox" at bounding box center [133, 145] width 7 height 0
click at [134, 175] on label at bounding box center [137, 175] width 14 height 0
click at [134, 169] on input "checkbox" at bounding box center [133, 169] width 7 height 0
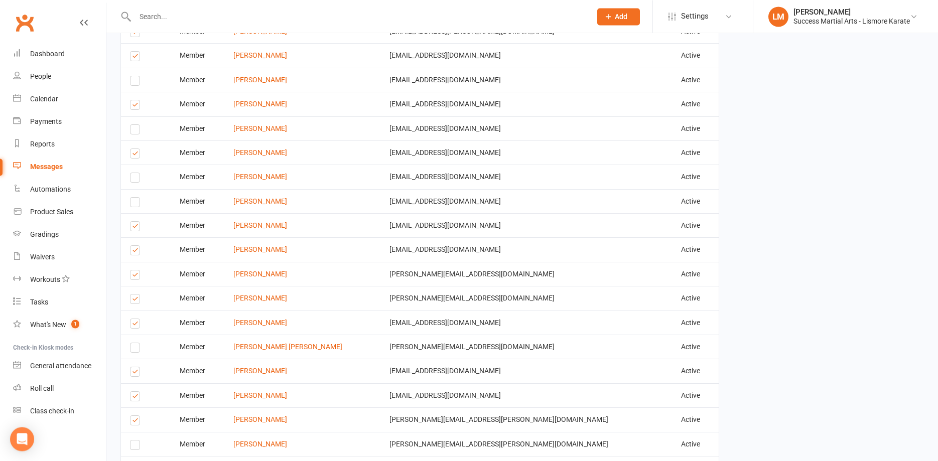
scroll to position [476, 0]
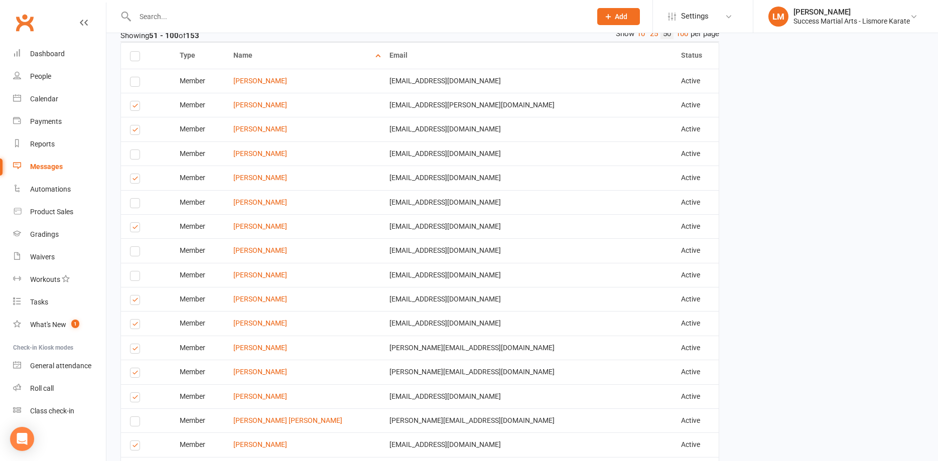
click at [133, 132] on label at bounding box center [137, 132] width 14 height 0
click at [133, 126] on input "checkbox" at bounding box center [133, 126] width 7 height 0
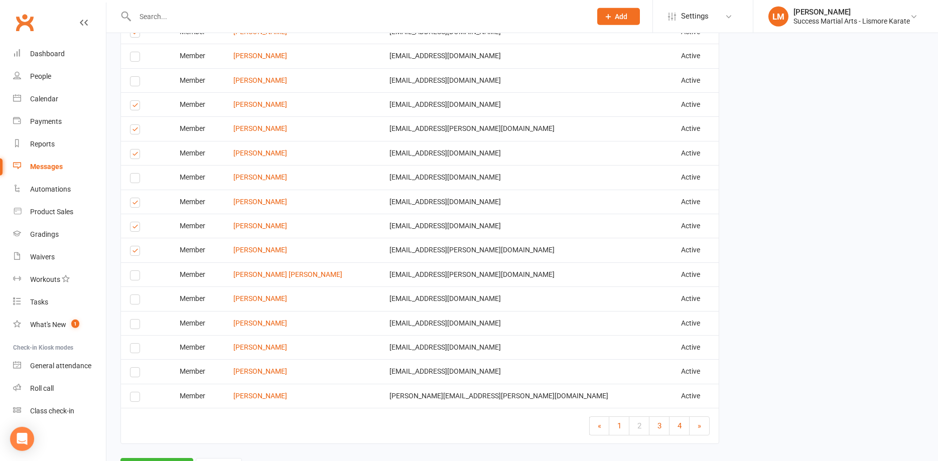
scroll to position [1398, 0]
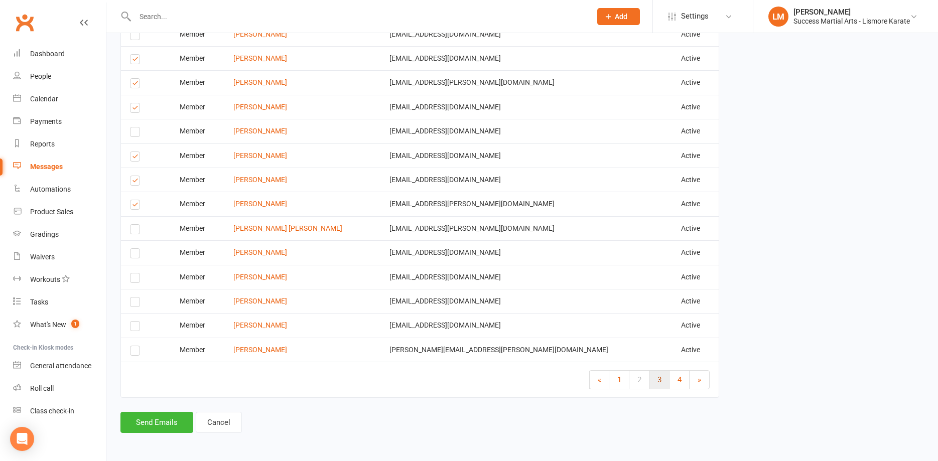
click at [658, 383] on span "3" at bounding box center [660, 380] width 4 height 9
click at [132, 255] on label at bounding box center [137, 255] width 14 height 0
click at [132, 249] on input "checkbox" at bounding box center [133, 249] width 7 height 0
click at [134, 231] on label at bounding box center [137, 231] width 14 height 0
click at [134, 225] on input "checkbox" at bounding box center [133, 225] width 7 height 0
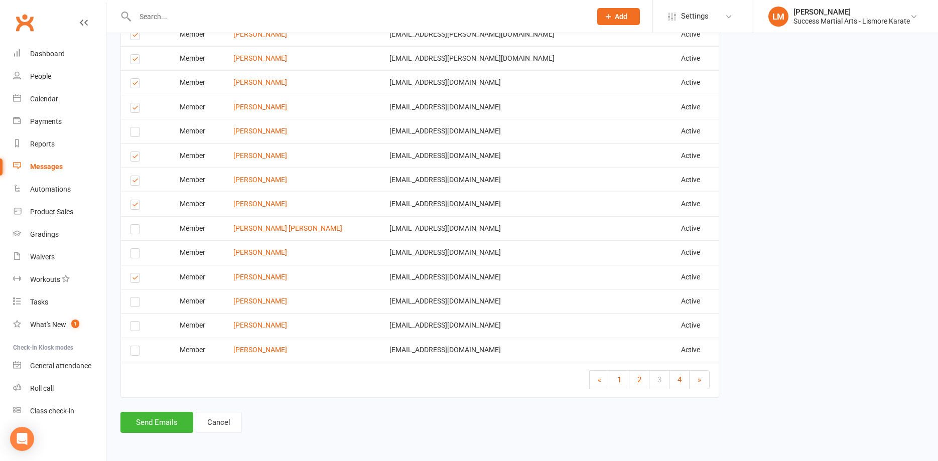
click at [136, 206] on label at bounding box center [137, 206] width 14 height 0
click at [136, 200] on input "checkbox" at bounding box center [133, 200] width 7 height 0
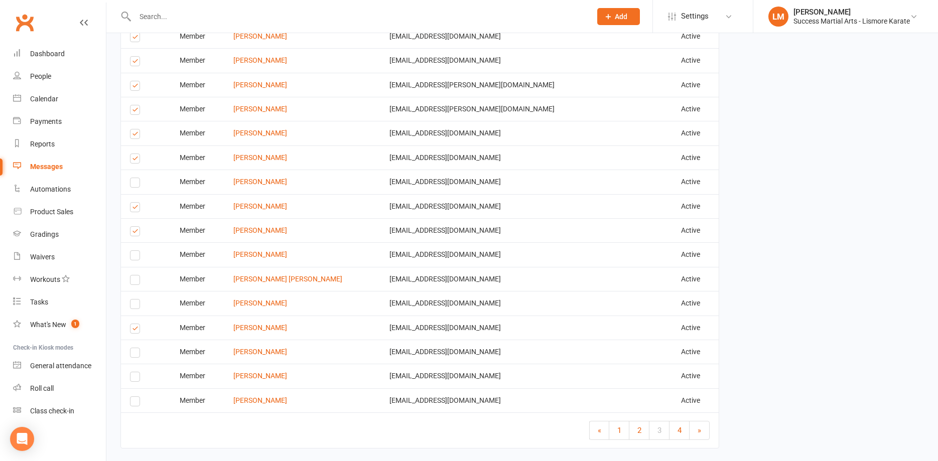
scroll to position [1296, 0]
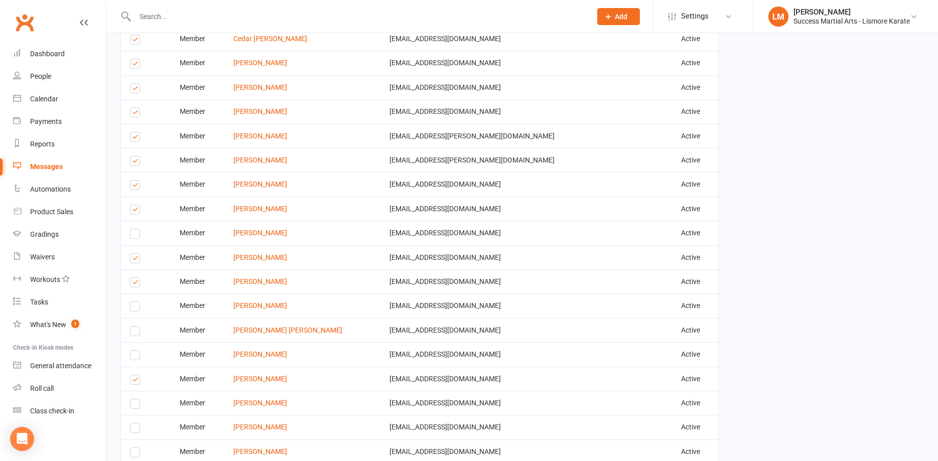
click at [135, 139] on label at bounding box center [137, 139] width 14 height 0
click at [135, 133] on input "checkbox" at bounding box center [133, 133] width 7 height 0
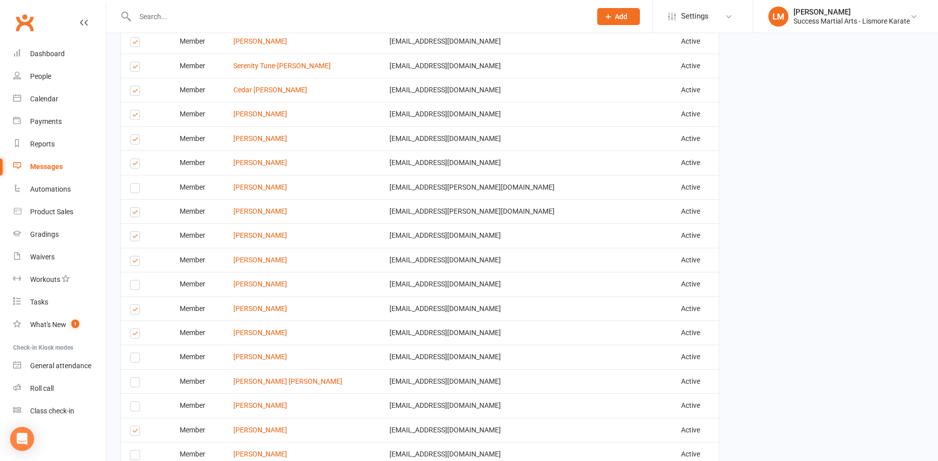
click at [133, 165] on label at bounding box center [137, 165] width 14 height 0
click at [133, 159] on input "checkbox" at bounding box center [133, 159] width 7 height 0
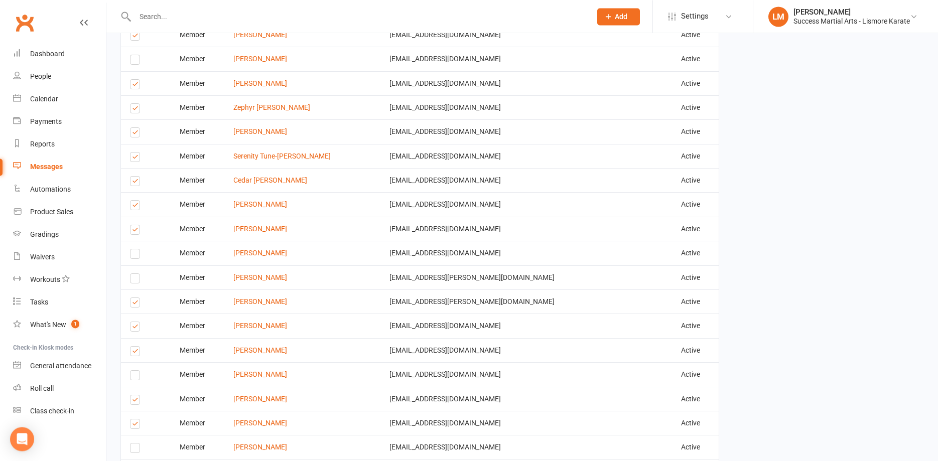
scroll to position [1142, 0]
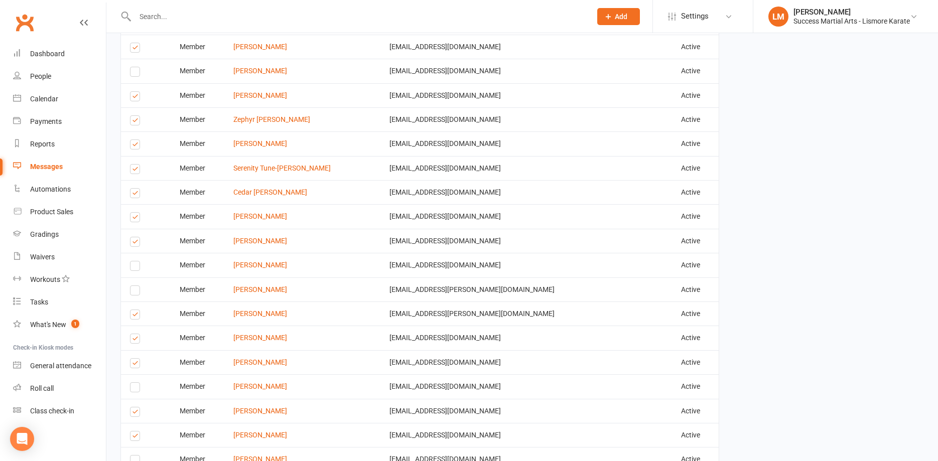
click at [137, 219] on label at bounding box center [137, 219] width 14 height 0
click at [137, 213] on input "checkbox" at bounding box center [133, 213] width 7 height 0
click at [137, 146] on label at bounding box center [137, 146] width 14 height 0
click at [137, 140] on input "checkbox" at bounding box center [133, 140] width 7 height 0
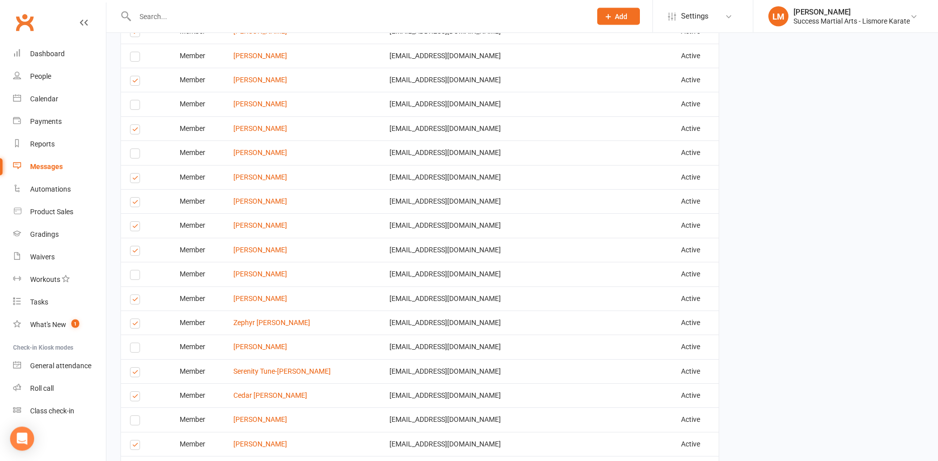
scroll to position [886, 0]
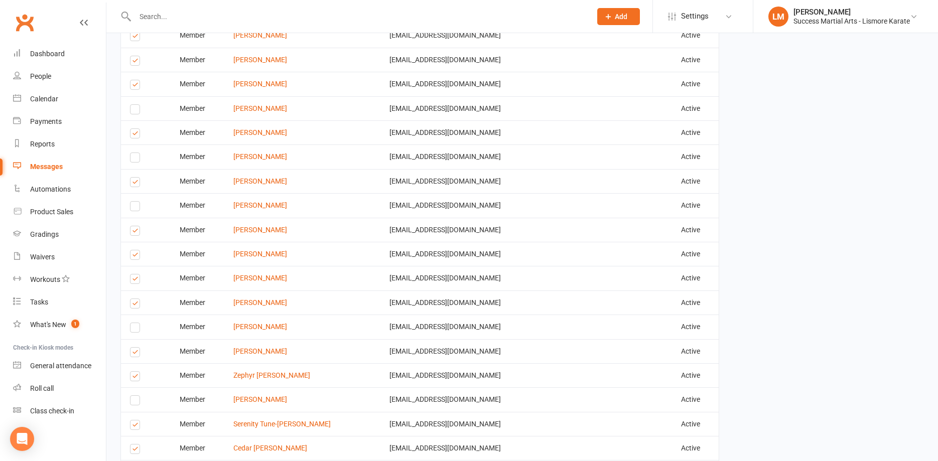
click at [134, 135] on label at bounding box center [137, 135] width 14 height 0
click at [134, 129] on input "checkbox" at bounding box center [133, 129] width 7 height 0
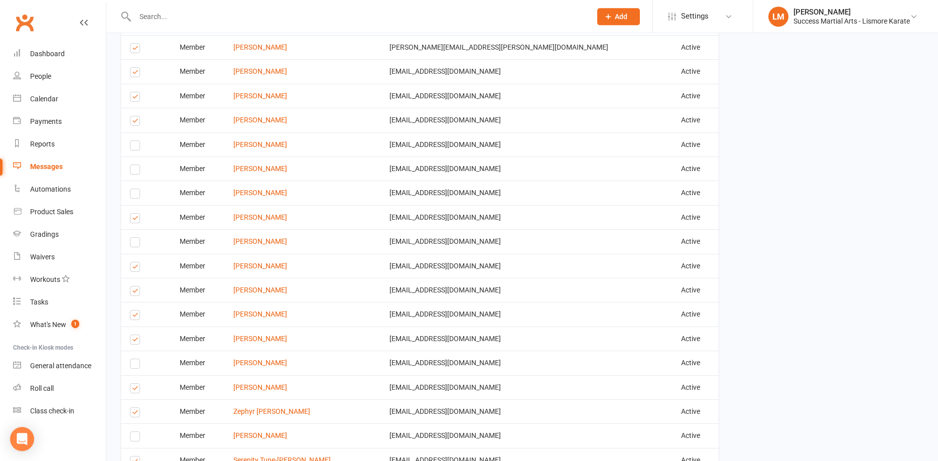
scroll to position [835, 0]
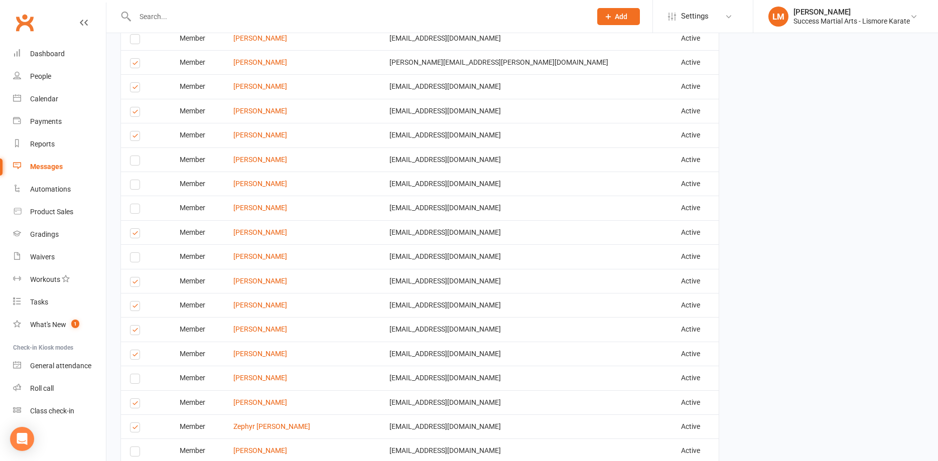
click at [137, 138] on label at bounding box center [137, 138] width 14 height 0
click at [137, 132] on input "checkbox" at bounding box center [133, 132] width 7 height 0
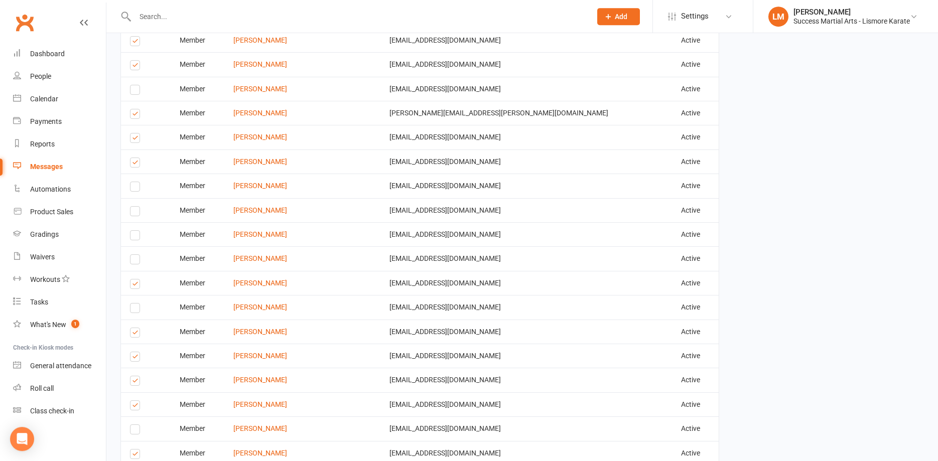
scroll to position [784, 0]
click at [136, 165] on label at bounding box center [137, 165] width 14 height 0
click at [136, 159] on input "checkbox" at bounding box center [133, 159] width 7 height 0
click at [137, 140] on label at bounding box center [137, 140] width 14 height 0
click at [137, 134] on input "checkbox" at bounding box center [133, 134] width 7 height 0
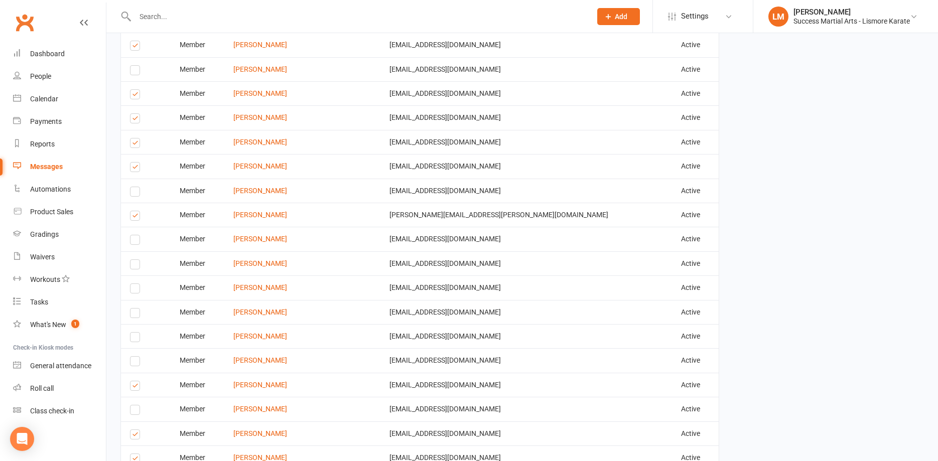
scroll to position [681, 0]
click at [134, 218] on label at bounding box center [137, 218] width 14 height 0
click at [134, 212] on input "checkbox" at bounding box center [133, 212] width 7 height 0
click at [137, 146] on label at bounding box center [137, 146] width 14 height 0
click at [137, 140] on input "checkbox" at bounding box center [133, 140] width 7 height 0
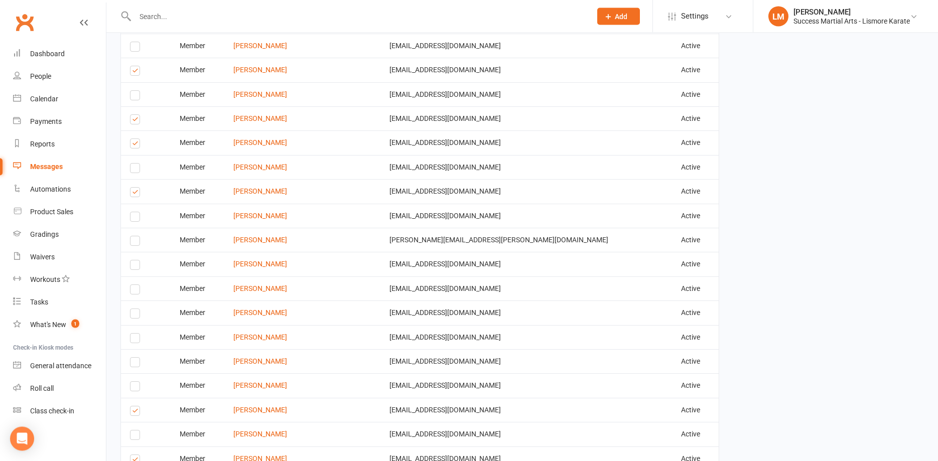
scroll to position [630, 0]
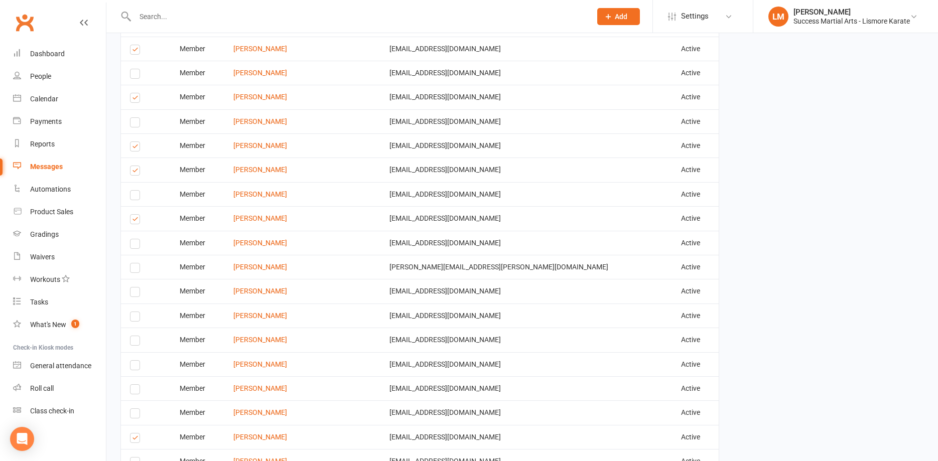
click at [134, 99] on label at bounding box center [137, 99] width 14 height 0
click at [134, 93] on input "checkbox" at bounding box center [133, 93] width 7 height 0
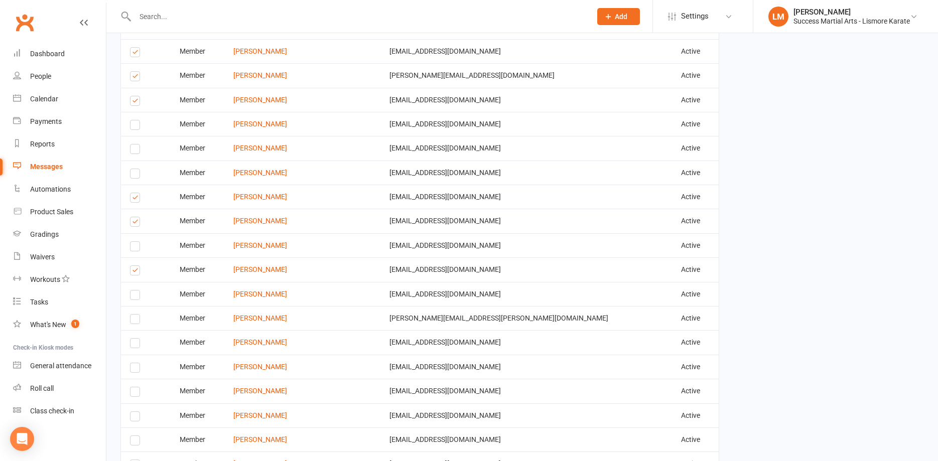
click at [133, 151] on label at bounding box center [137, 151] width 14 height 0
click at [133, 145] on input "checkbox" at bounding box center [133, 145] width 7 height 0
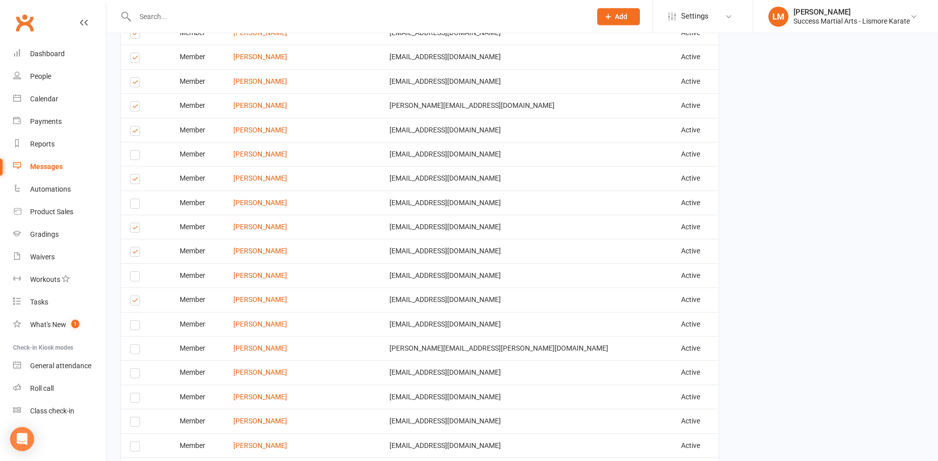
scroll to position [528, 0]
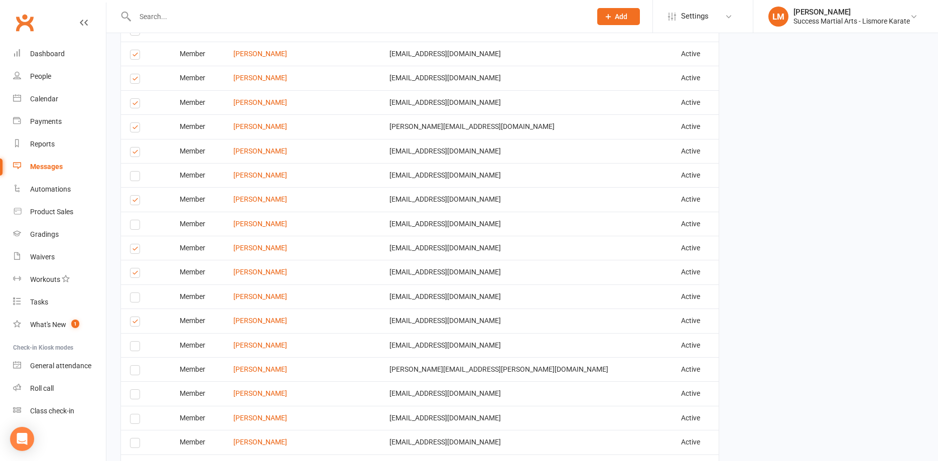
click at [136, 129] on label at bounding box center [137, 129] width 14 height 0
click at [136, 123] on input "checkbox" at bounding box center [133, 123] width 7 height 0
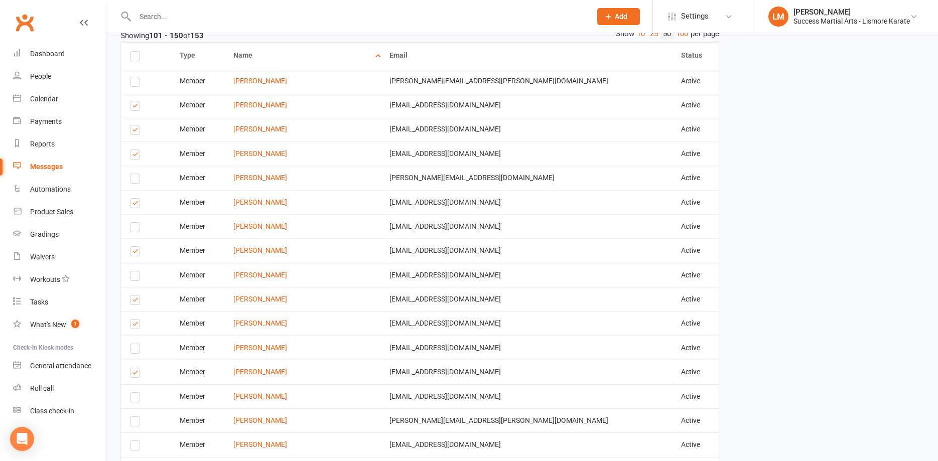
click at [137, 132] on label at bounding box center [137, 132] width 14 height 0
click at [137, 126] on input "checkbox" at bounding box center [133, 126] width 7 height 0
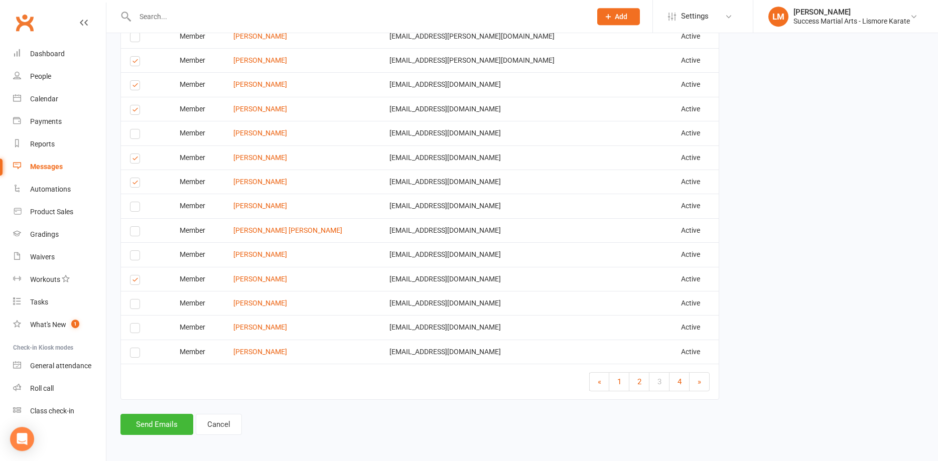
scroll to position [1398, 0]
click at [680, 384] on span "4" at bounding box center [680, 380] width 4 height 9
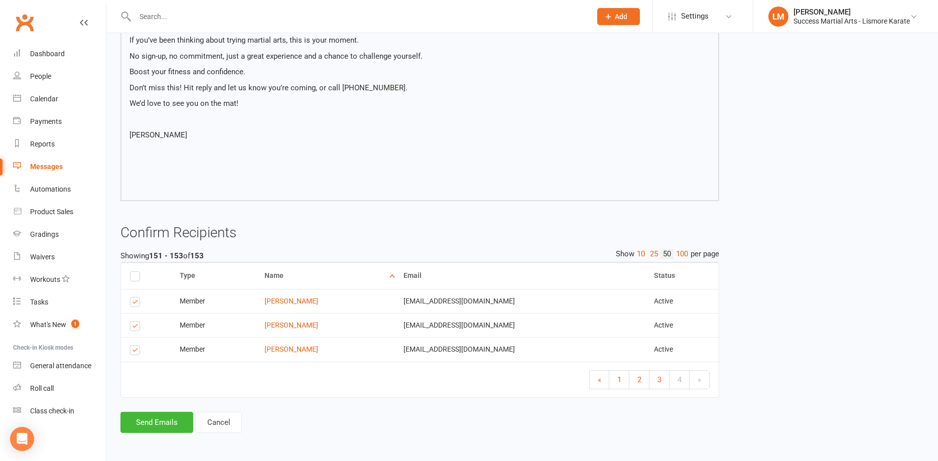
scroll to position [256, 0]
click at [134, 352] on label at bounding box center [137, 352] width 14 height 0
click at [134, 346] on input "checkbox" at bounding box center [133, 346] width 7 height 0
click at [155, 419] on button "Send Emails" at bounding box center [156, 422] width 73 height 21
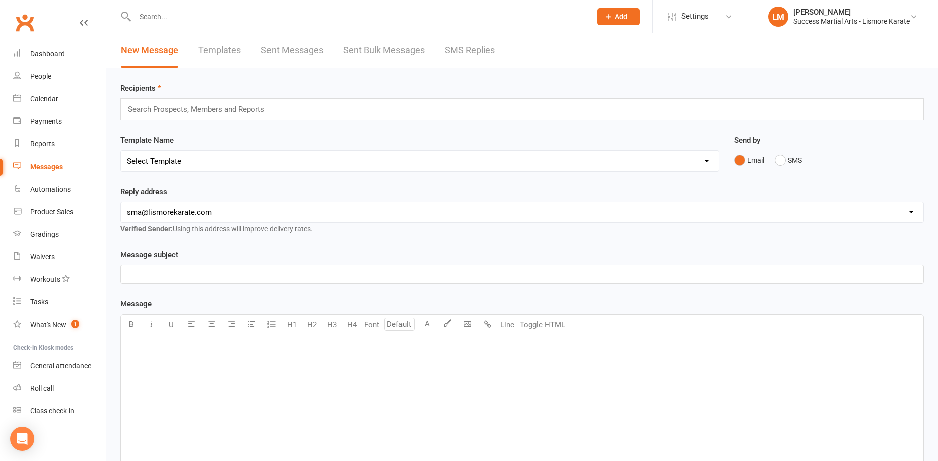
click at [294, 46] on link "Sent Messages" at bounding box center [292, 50] width 62 height 35
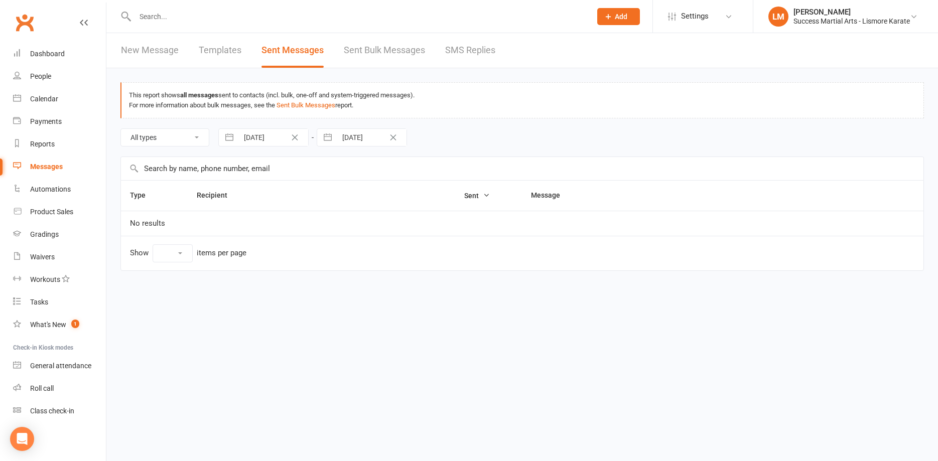
select select "10"
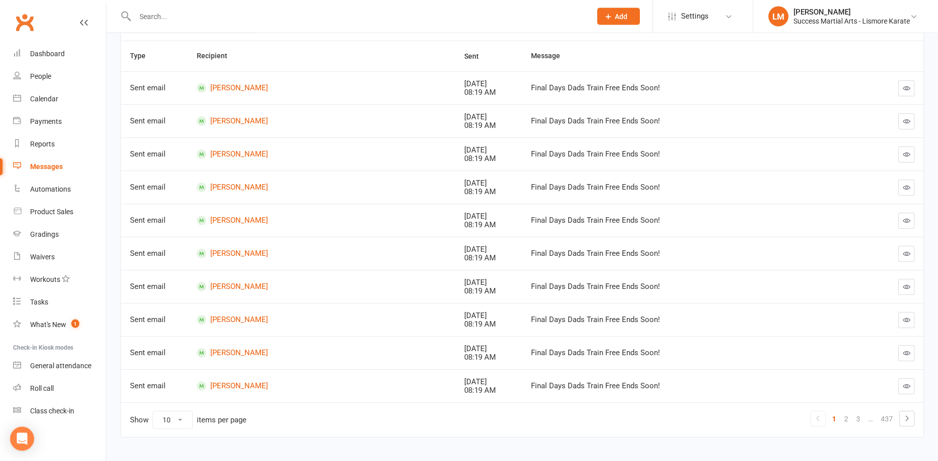
scroll to position [158, 0]
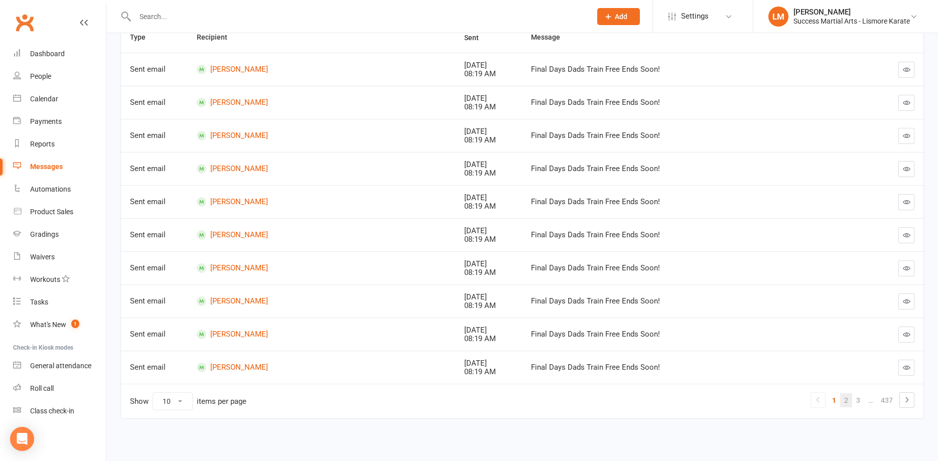
click at [847, 400] on link "2" at bounding box center [846, 401] width 12 height 14
click at [848, 401] on link "3" at bounding box center [846, 401] width 12 height 14
click at [846, 401] on link "4" at bounding box center [846, 401] width 12 height 14
click at [845, 401] on link "5" at bounding box center [846, 401] width 12 height 14
click at [847, 402] on link "6" at bounding box center [846, 401] width 12 height 14
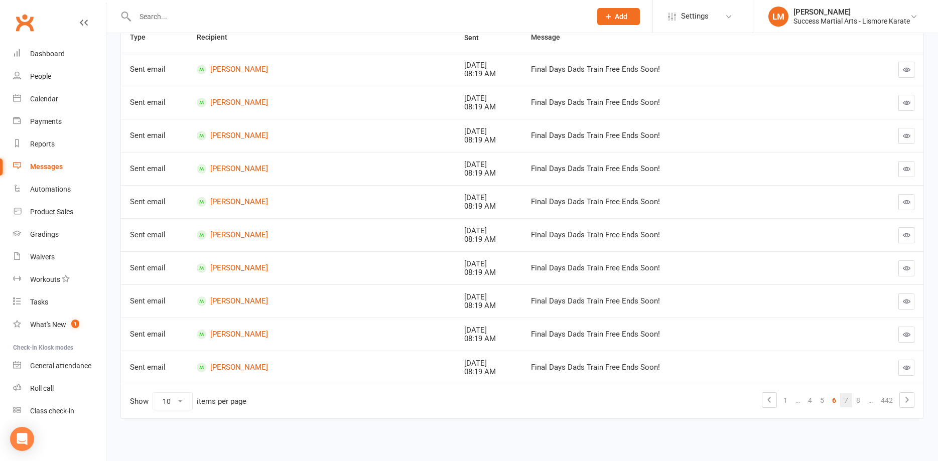
click at [847, 401] on link "7" at bounding box center [846, 401] width 12 height 14
click at [845, 402] on link "8" at bounding box center [846, 401] width 12 height 14
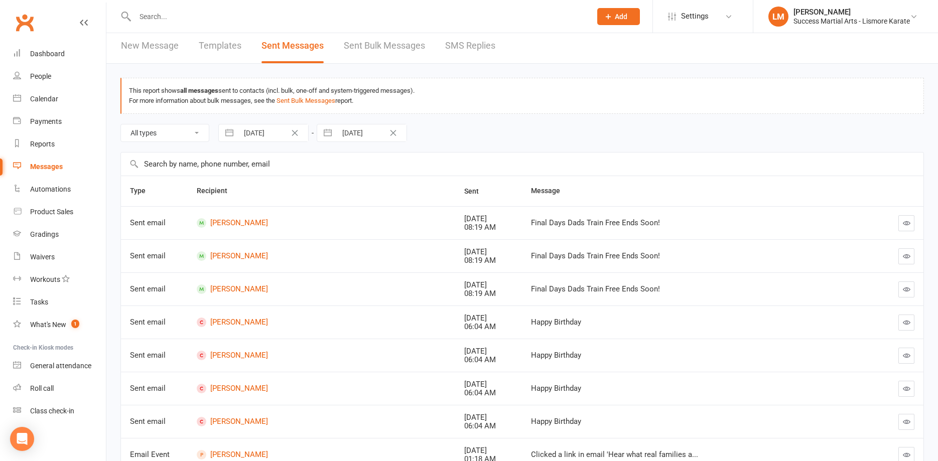
scroll to position [0, 0]
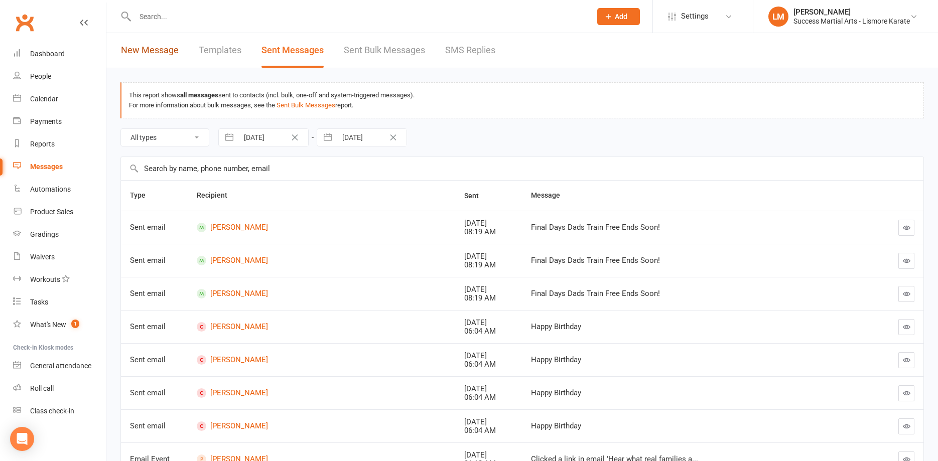
click at [141, 53] on link "New Message" at bounding box center [150, 50] width 58 height 35
